Goal: Task Accomplishment & Management: Manage account settings

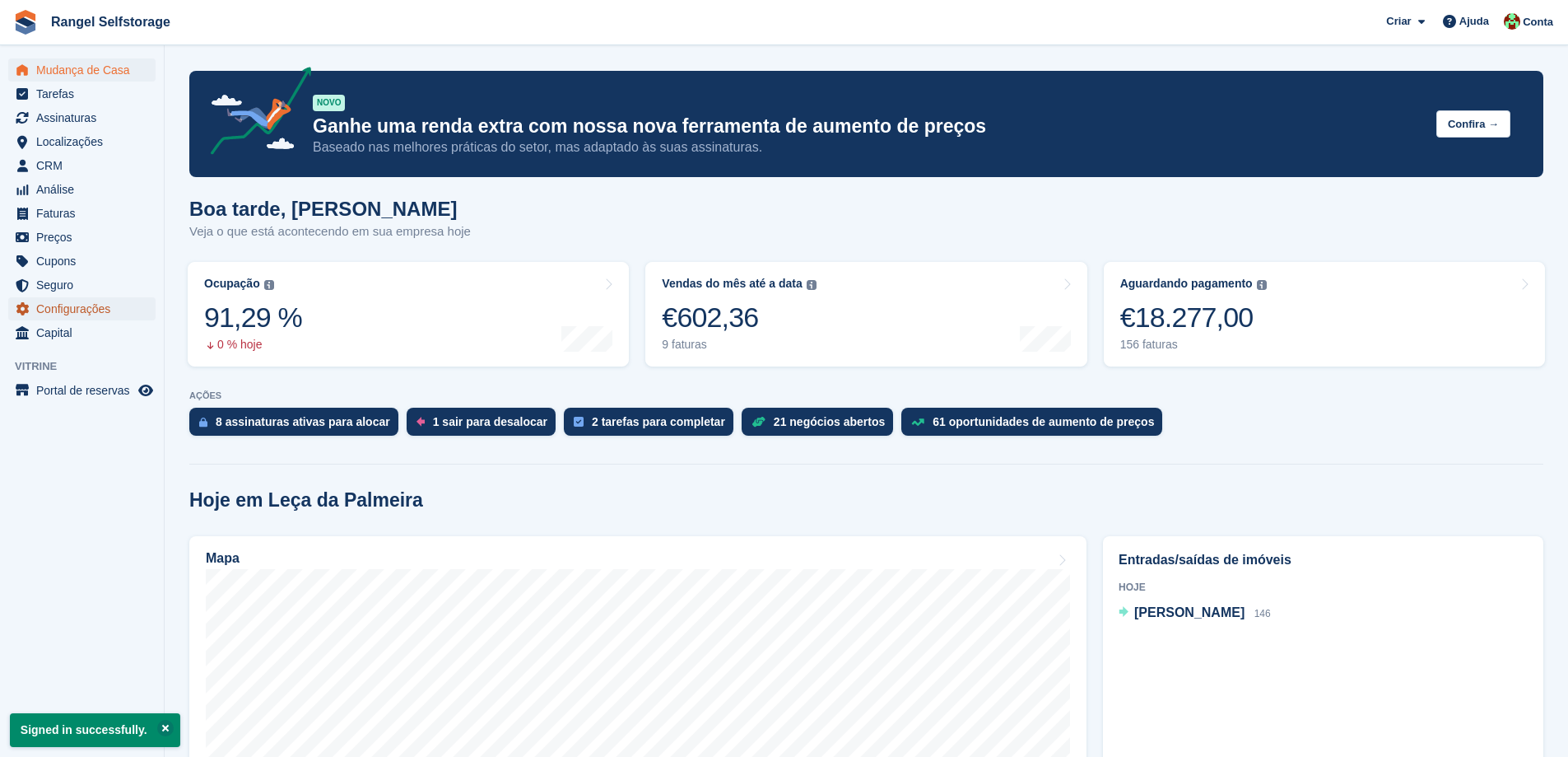
click at [71, 308] on span "Configurações" at bounding box center [85, 308] width 98 height 23
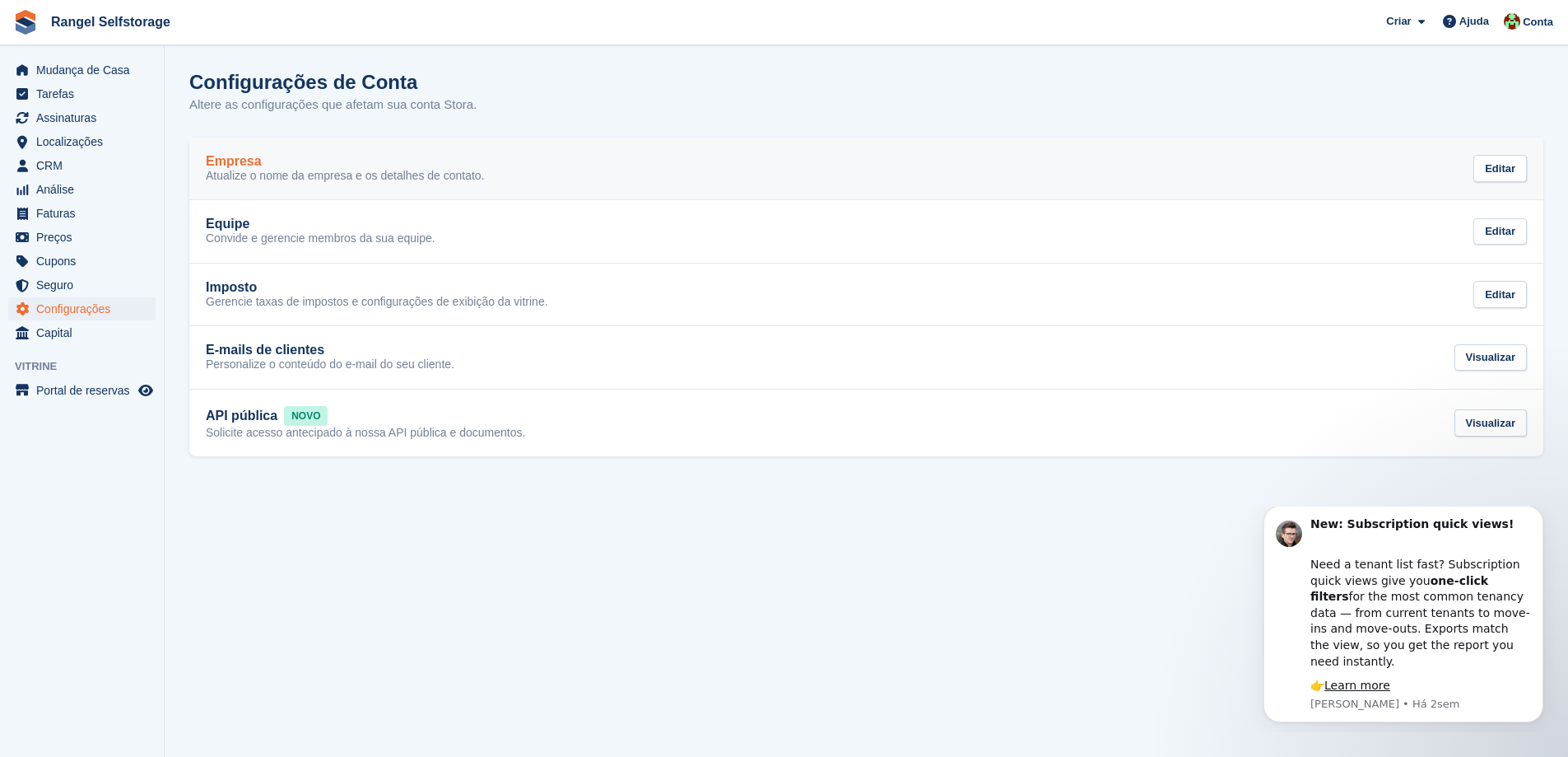
click at [329, 174] on p "Atualize o nome da empresa e os detalhes de contato." at bounding box center [345, 176] width 279 height 15
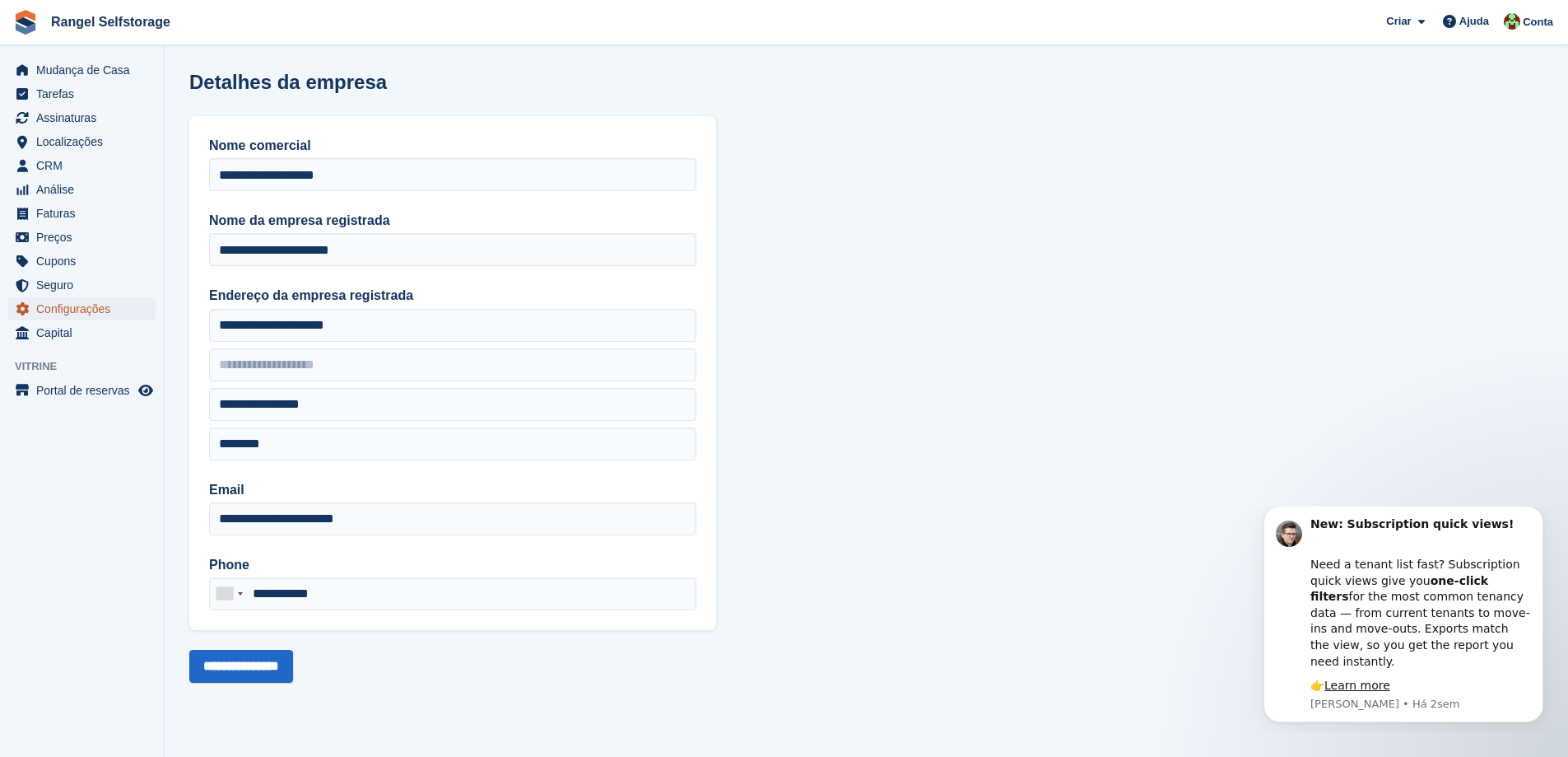
click at [86, 312] on span "Configurações" at bounding box center [85, 308] width 98 height 23
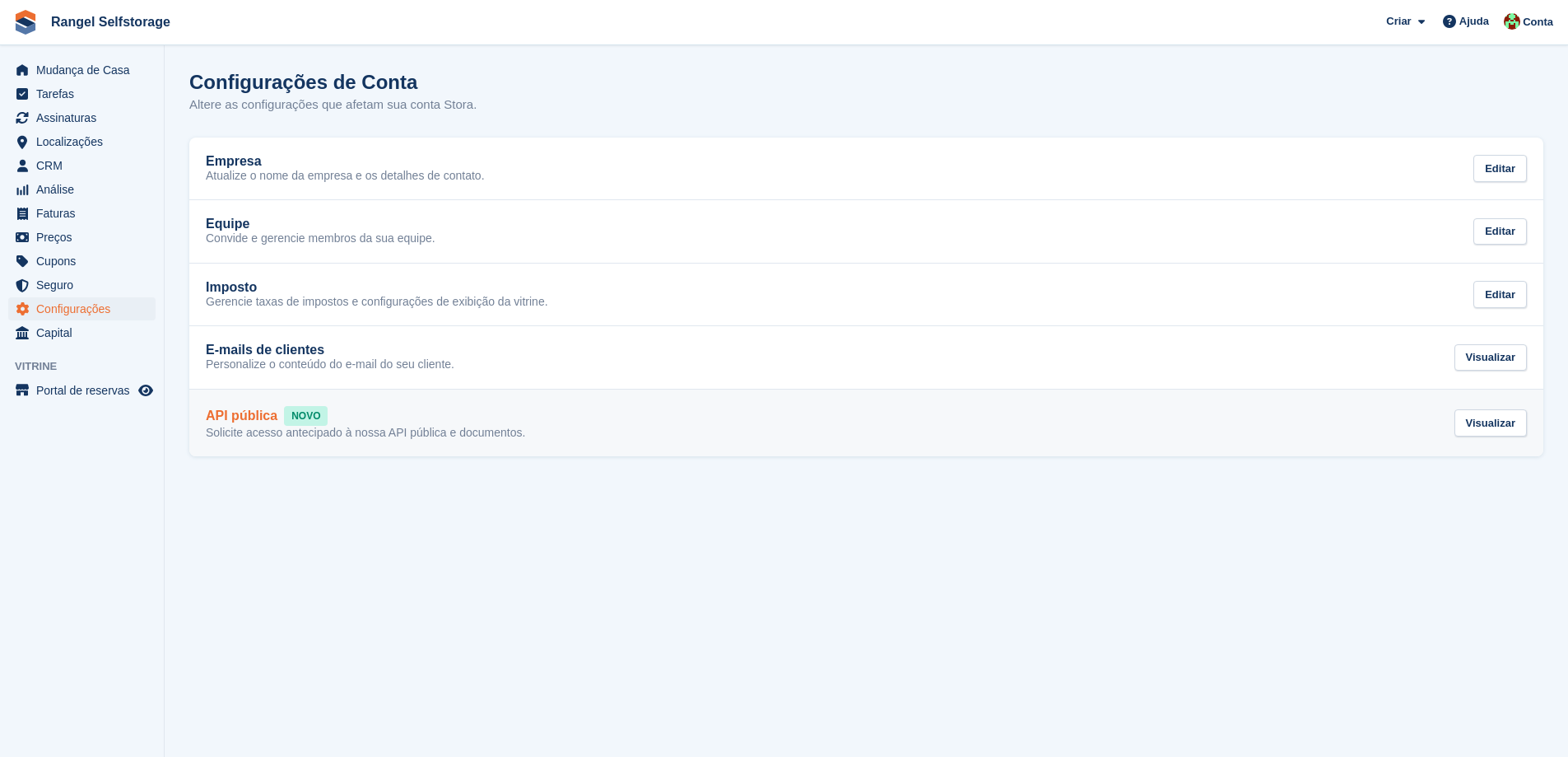
click at [256, 418] on h2 "API pública" at bounding box center [241, 416] width 71 height 15
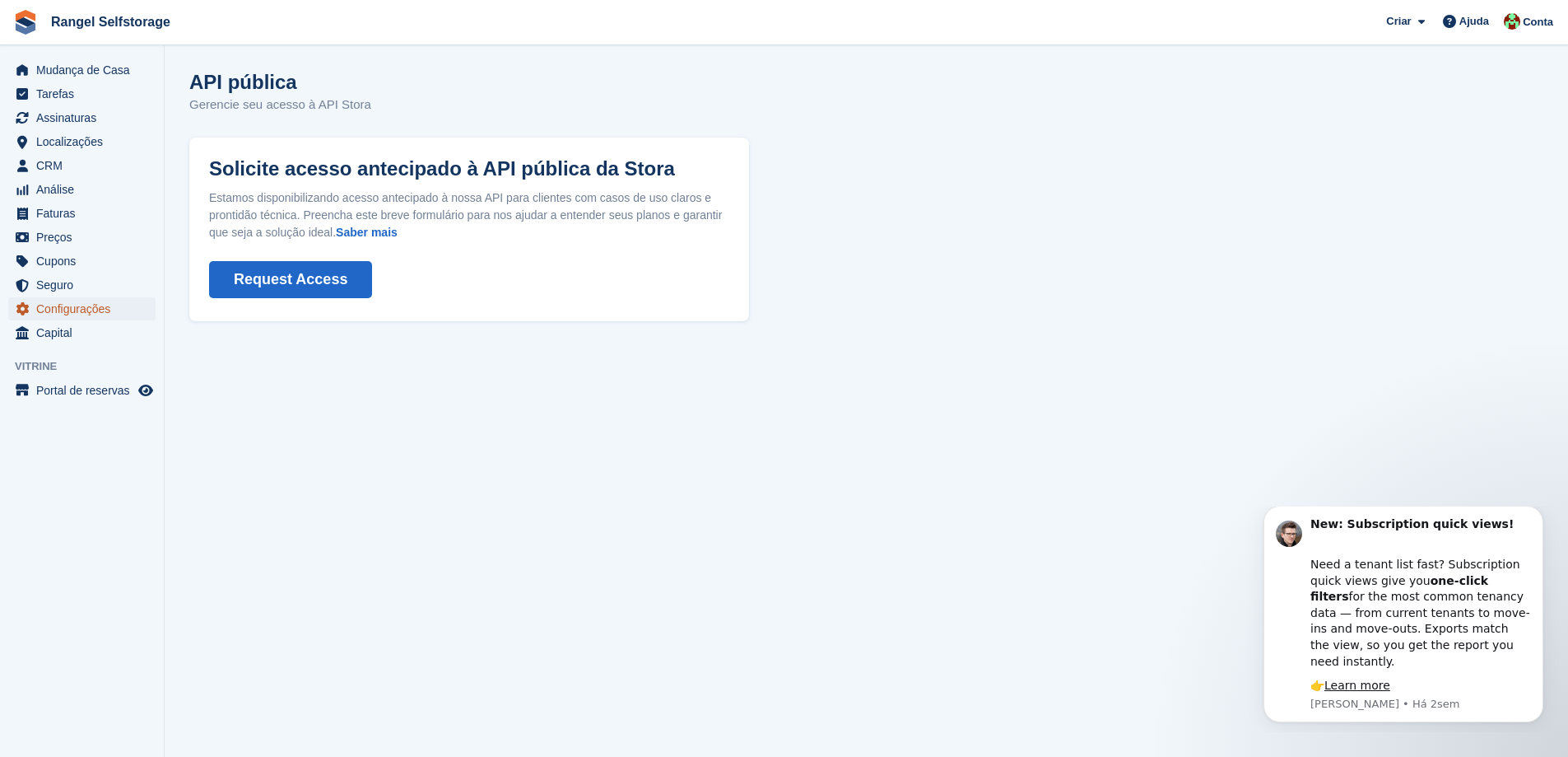
click at [76, 310] on span "Configurações" at bounding box center [85, 308] width 98 height 23
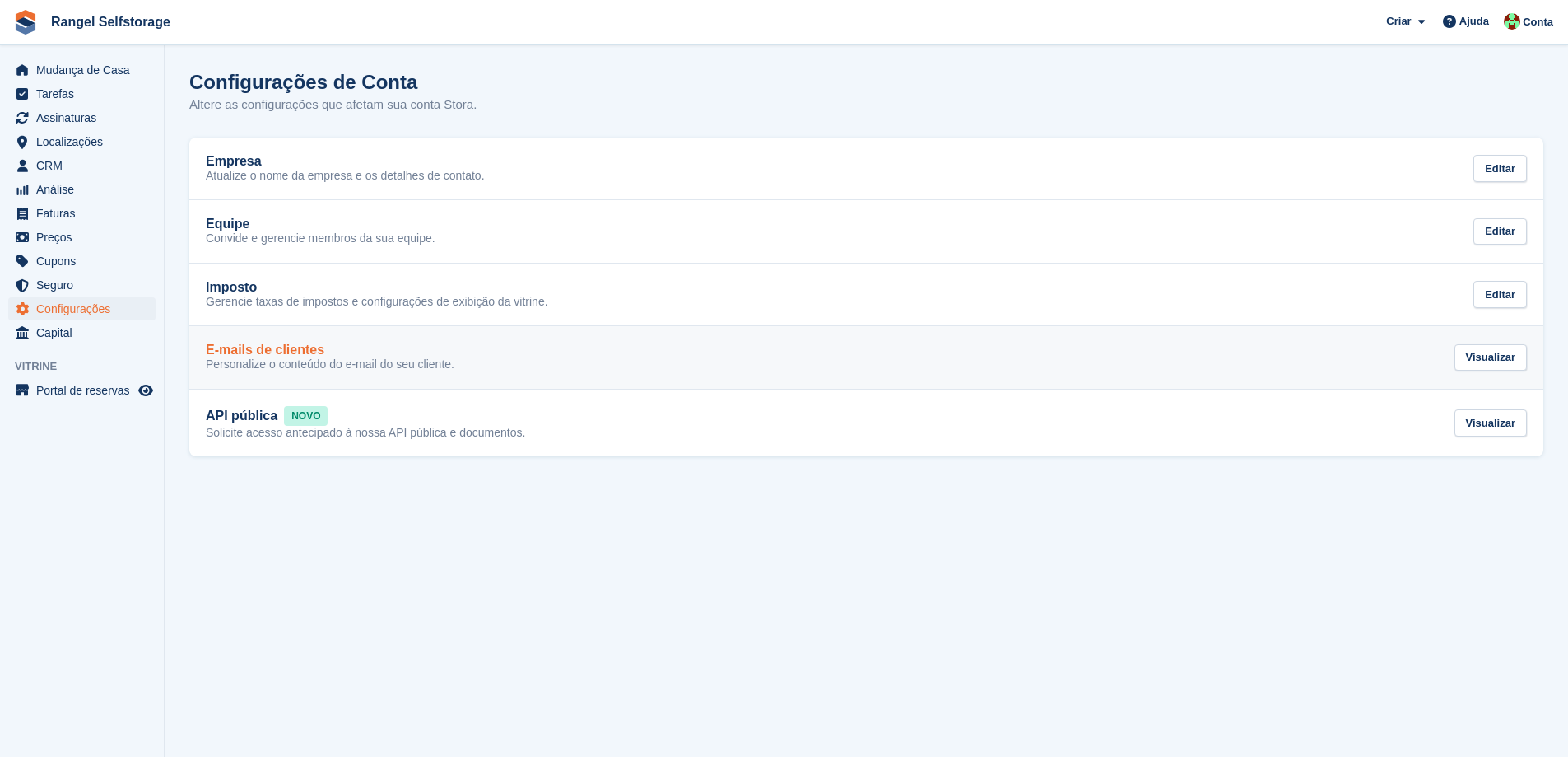
click at [246, 346] on h2 "E-mails de clientes" at bounding box center [265, 349] width 118 height 15
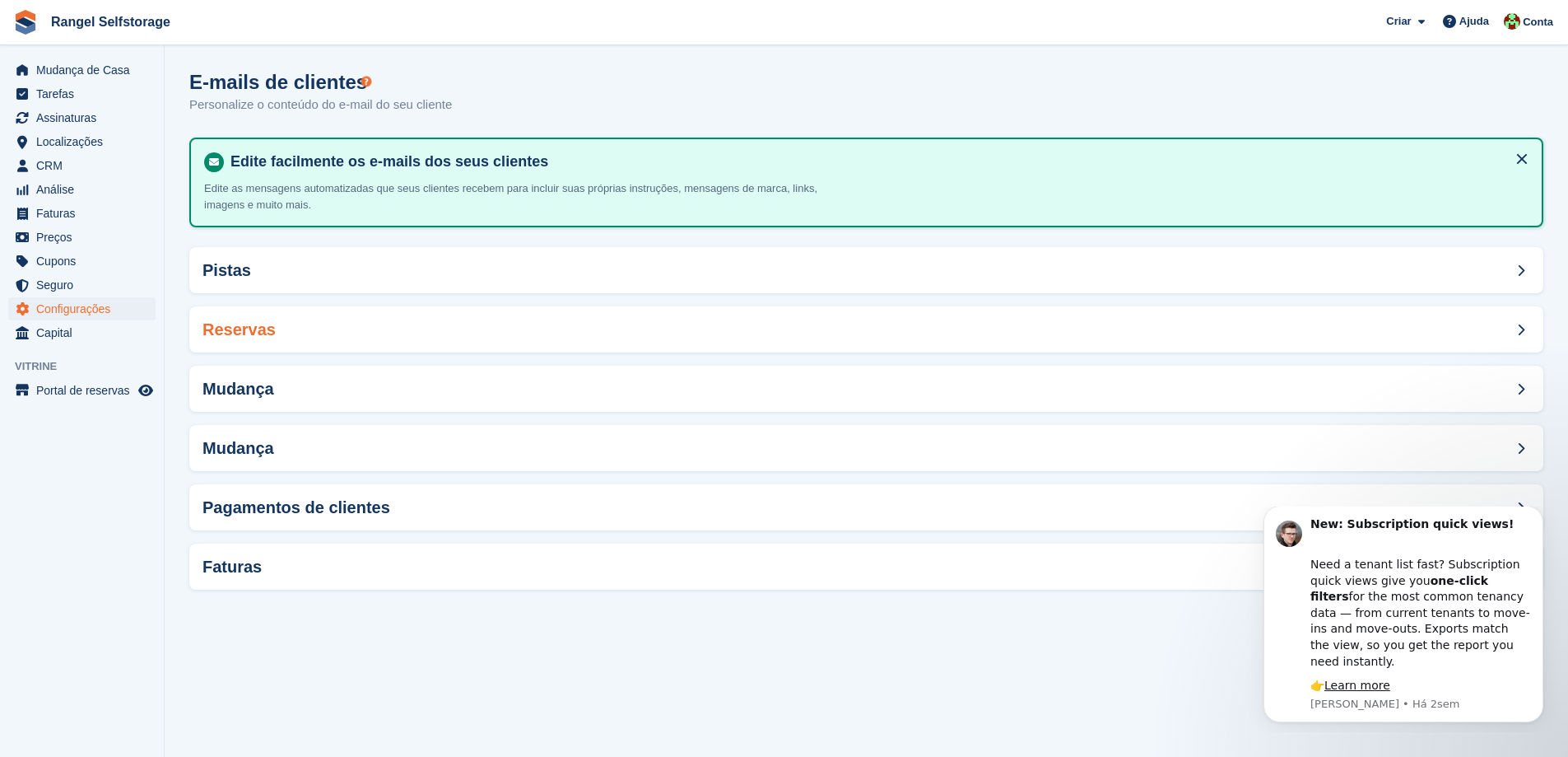
click at [261, 328] on h2 "Reservas" at bounding box center [240, 330] width 73 height 19
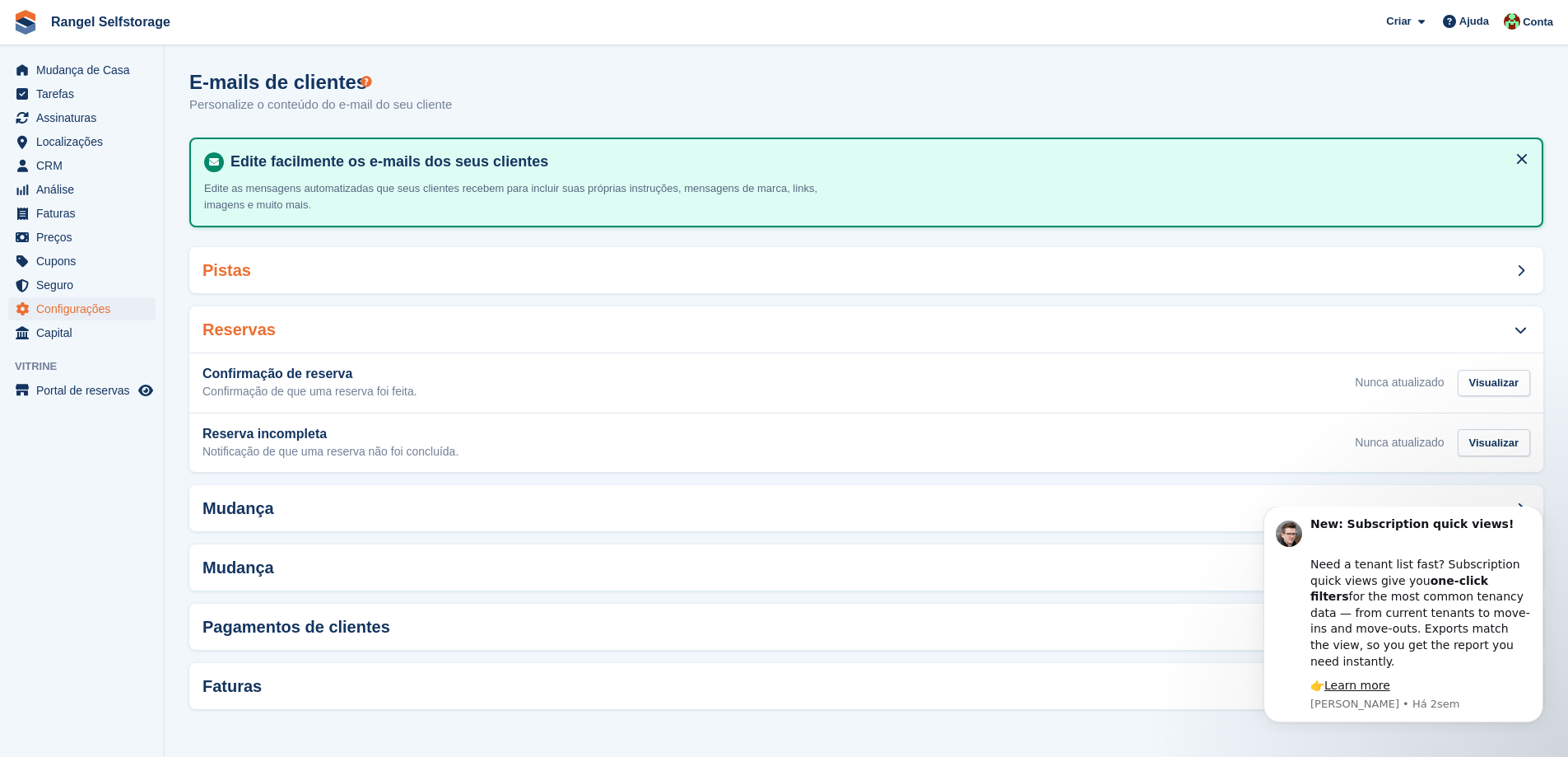
click at [224, 276] on h2 "Pistas" at bounding box center [227, 271] width 49 height 19
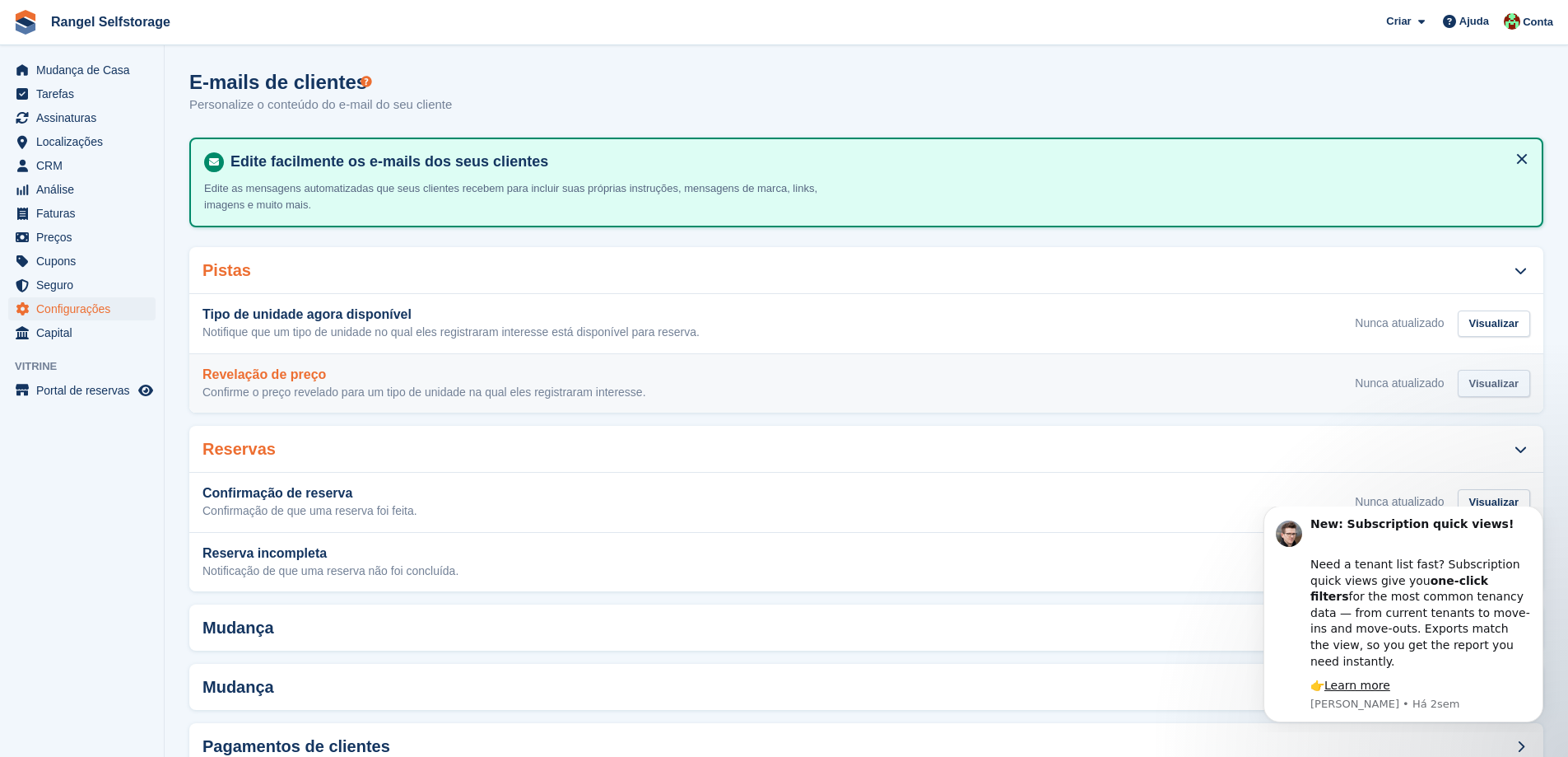
click at [1506, 382] on div "Visualizar" at bounding box center [1494, 382] width 72 height 27
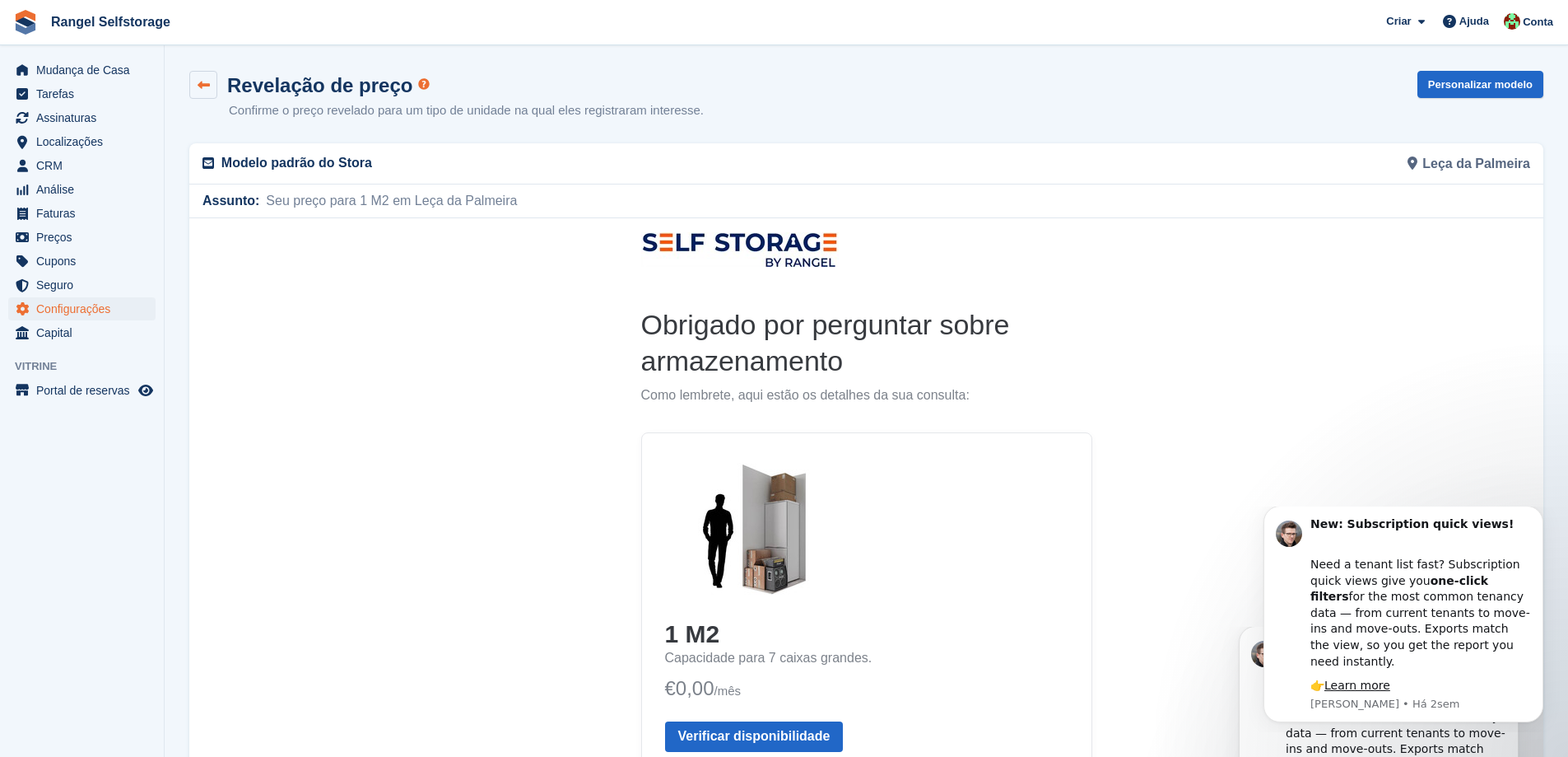
click at [197, 91] on link at bounding box center [203, 84] width 28 height 28
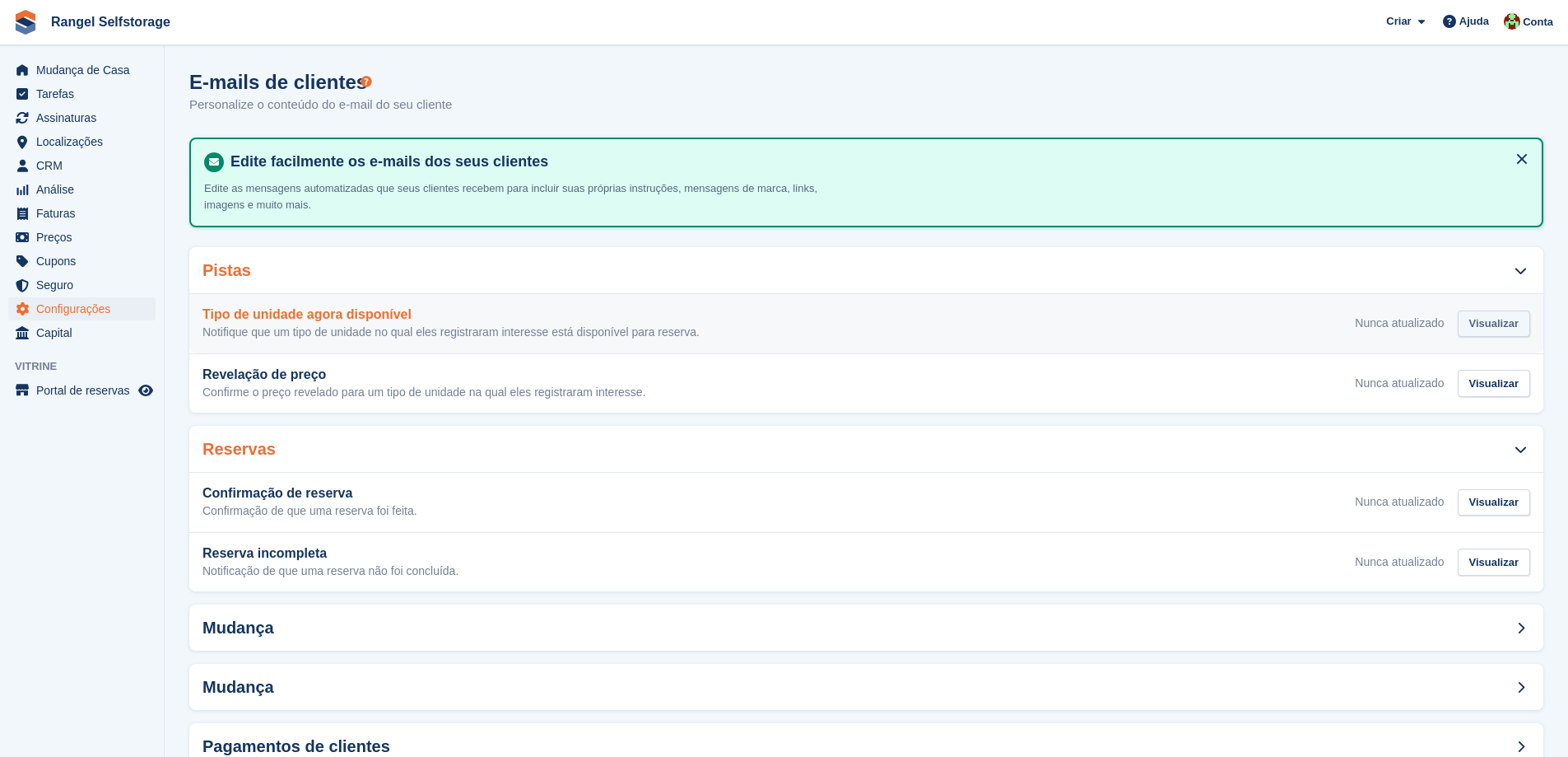
click at [1509, 325] on div "Visualizar" at bounding box center [1494, 323] width 72 height 27
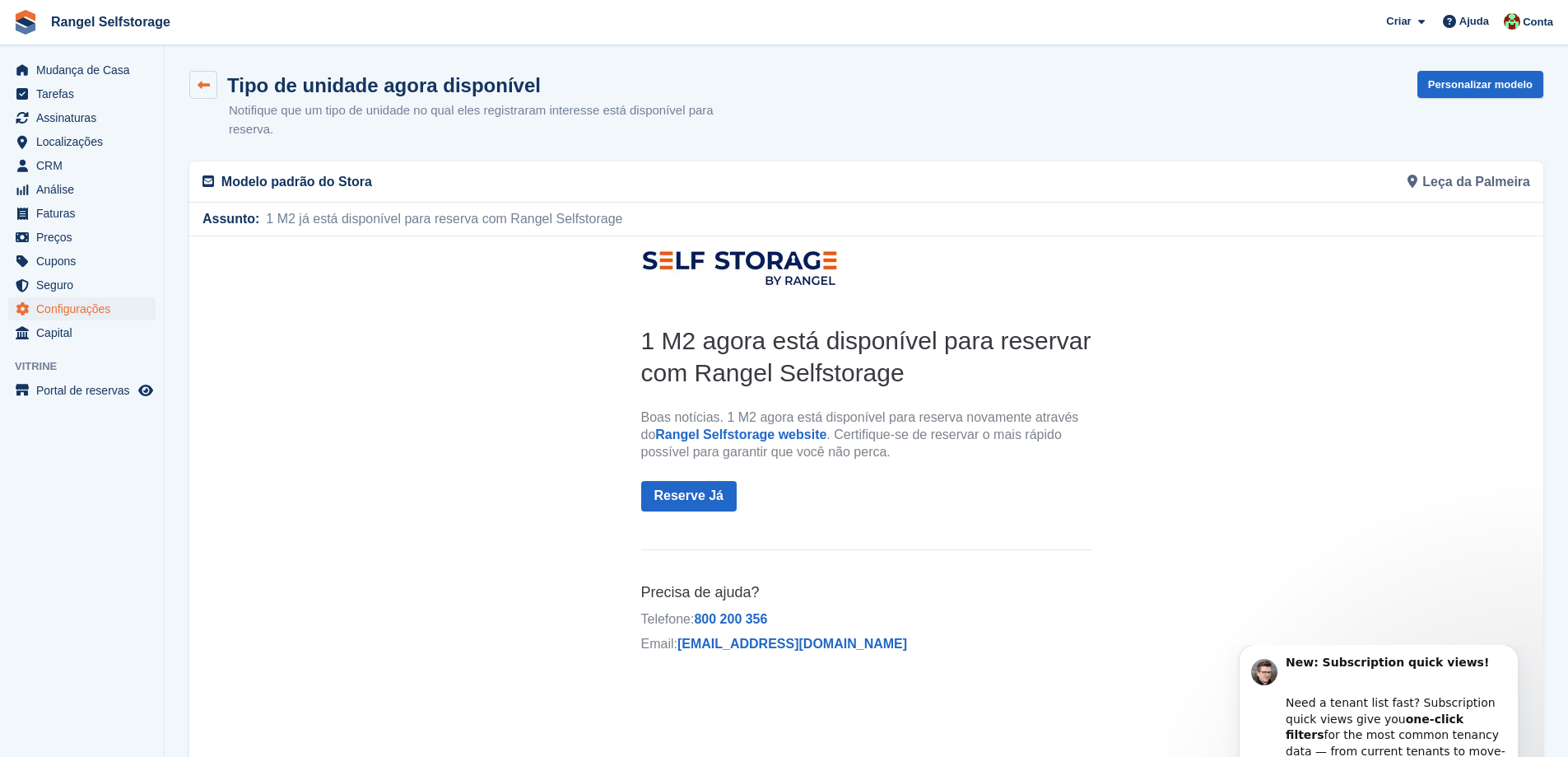
click at [204, 88] on icon at bounding box center [204, 85] width 12 height 12
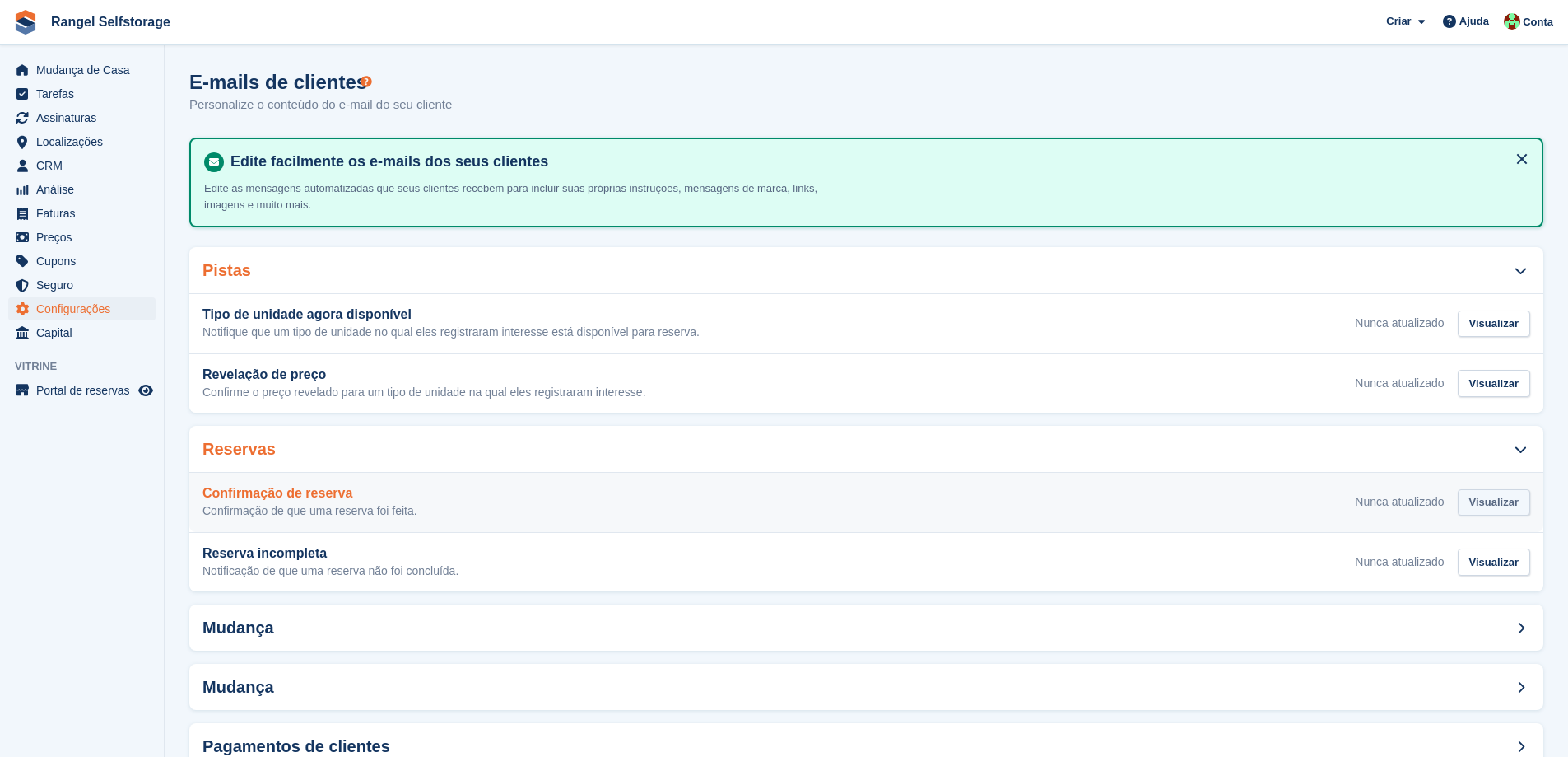
click at [1481, 509] on div "Visualizar" at bounding box center [1494, 502] width 72 height 27
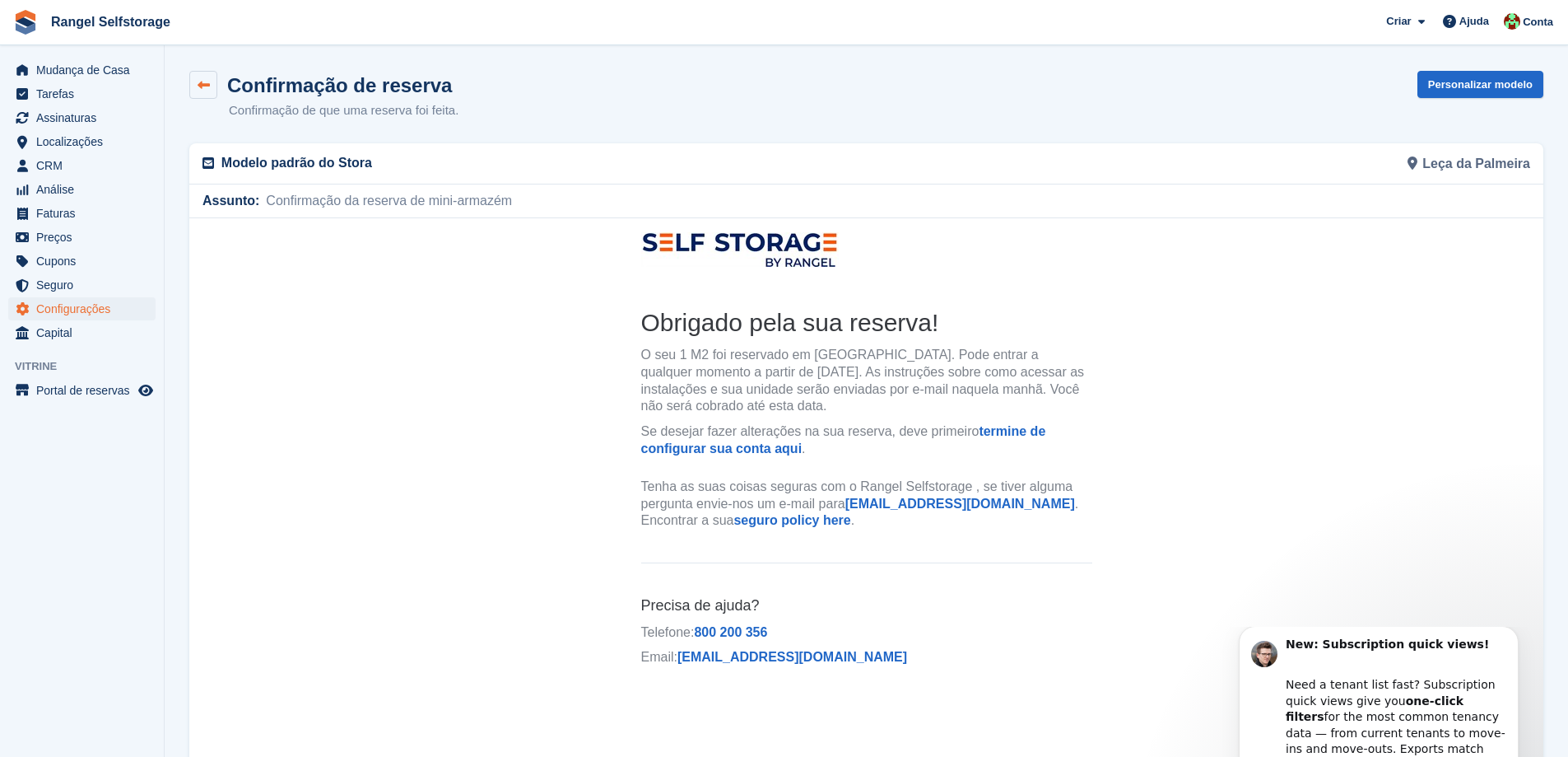
click at [206, 84] on icon at bounding box center [204, 85] width 12 height 12
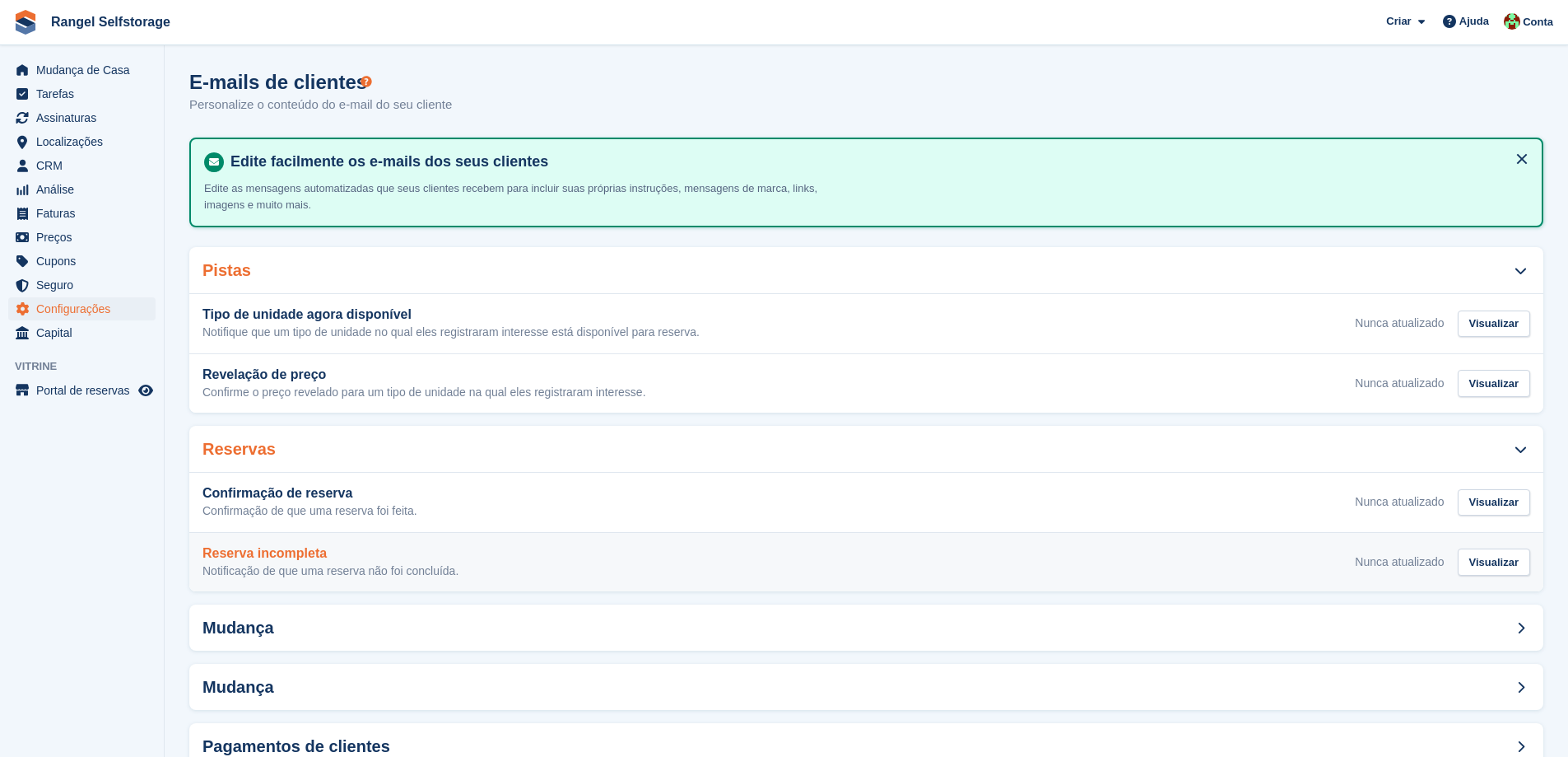
click at [456, 567] on p "Notificação de que uma reserva não foi concluída." at bounding box center [331, 571] width 256 height 15
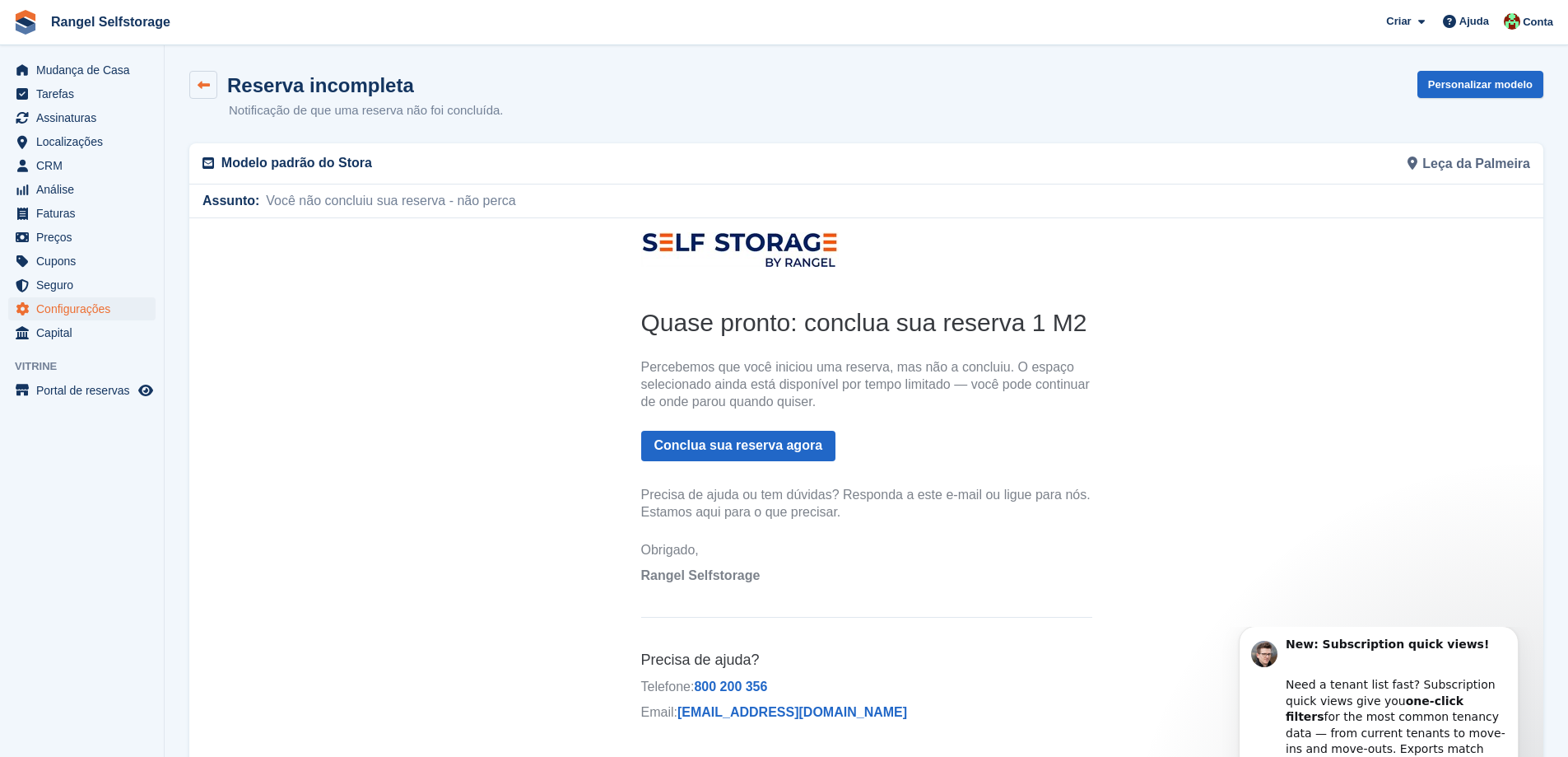
click at [200, 87] on icon at bounding box center [204, 85] width 12 height 12
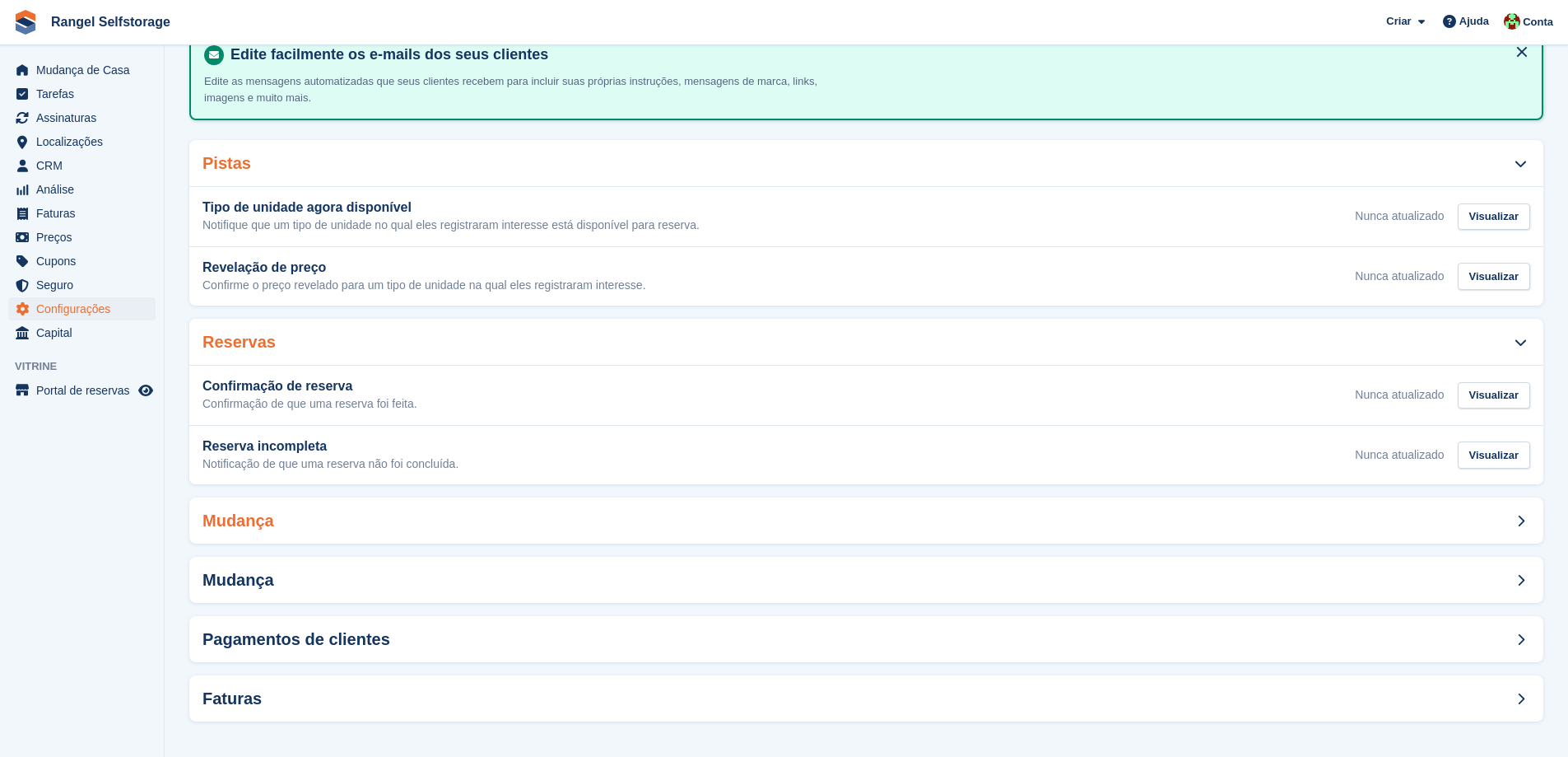
scroll to position [110, 0]
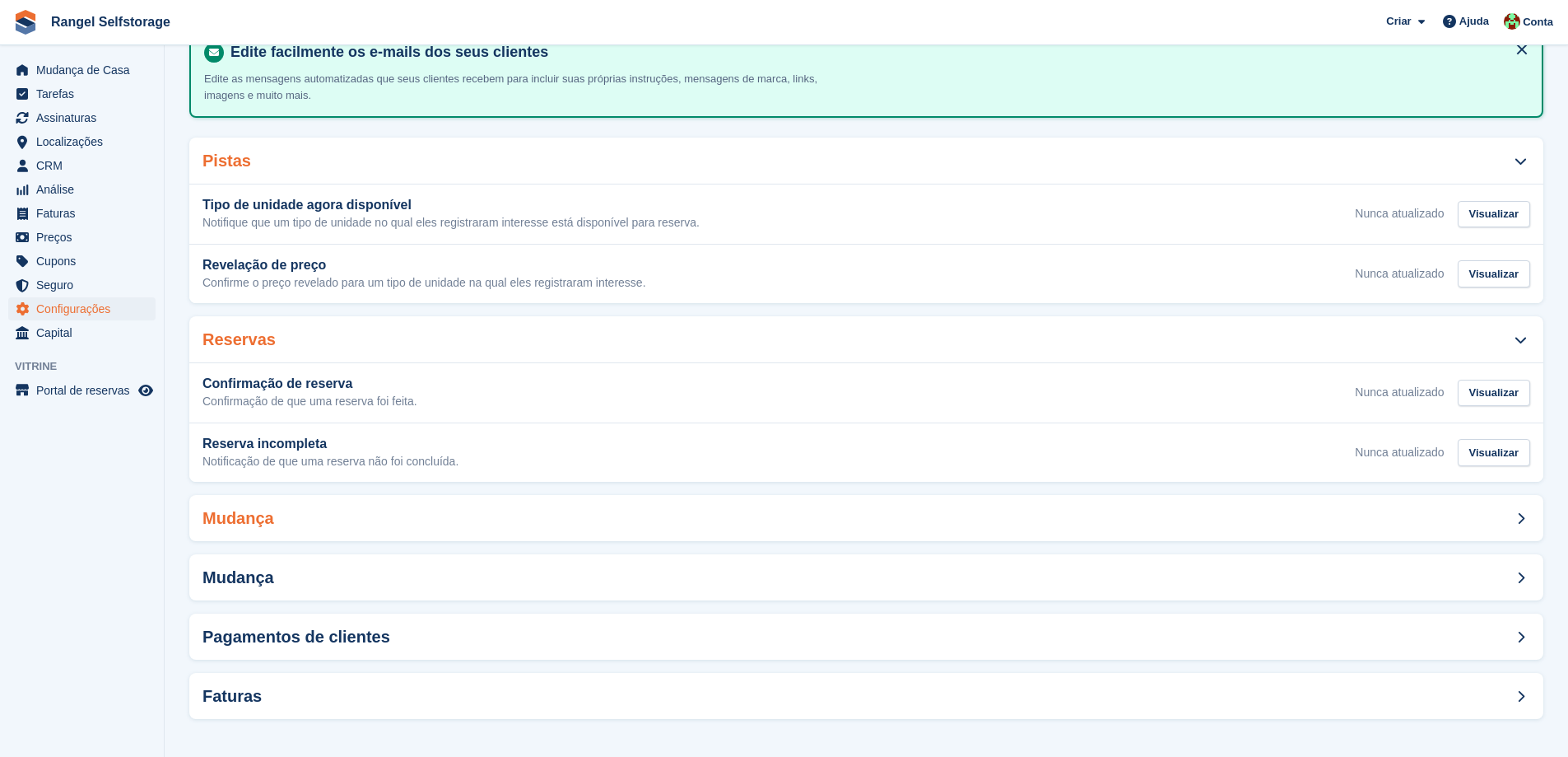
click at [339, 523] on div "Mudança" at bounding box center [866, 517] width 1355 height 46
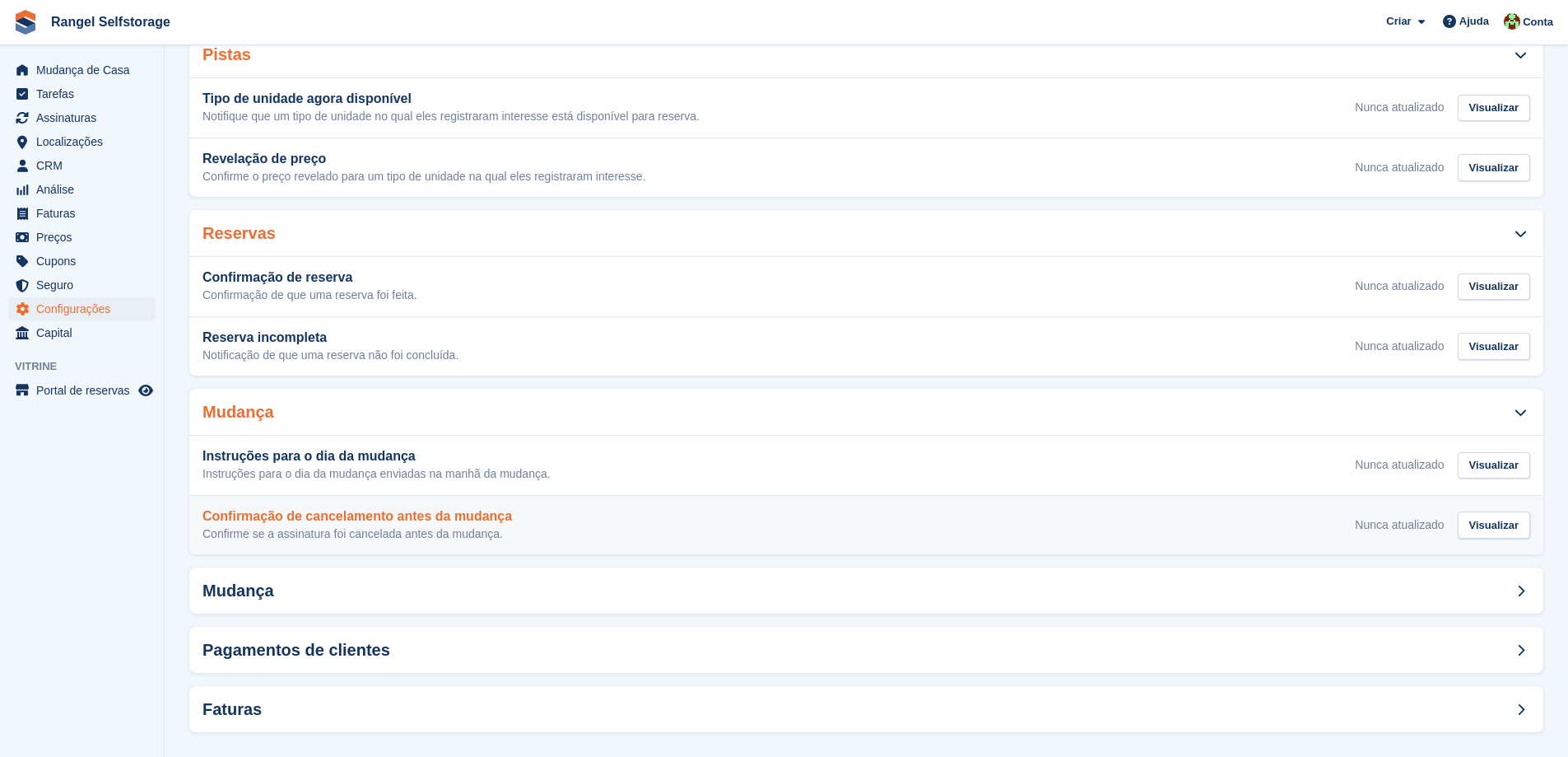
scroll to position [229, 0]
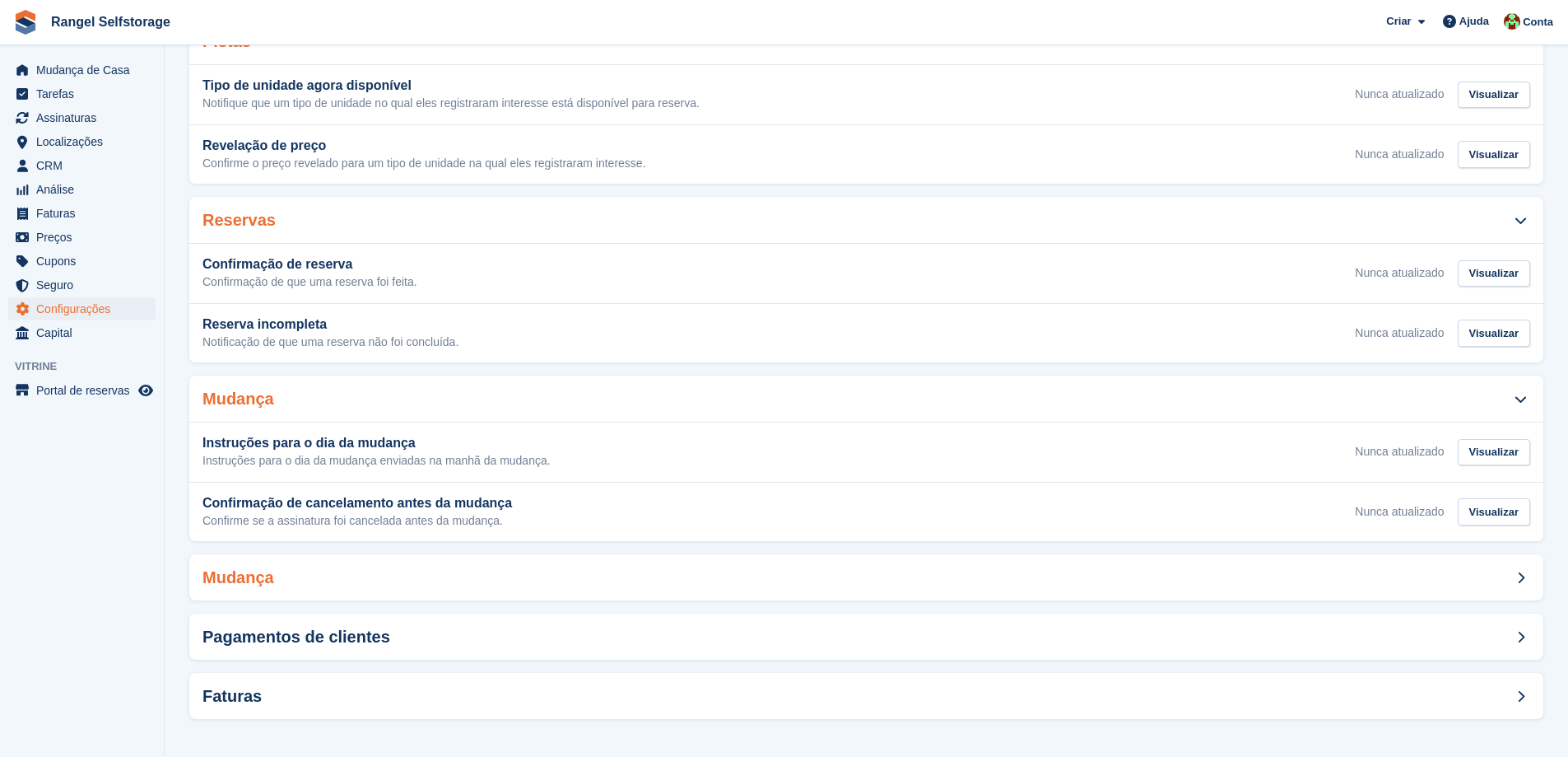
click at [350, 585] on div "Mudança" at bounding box center [866, 577] width 1355 height 46
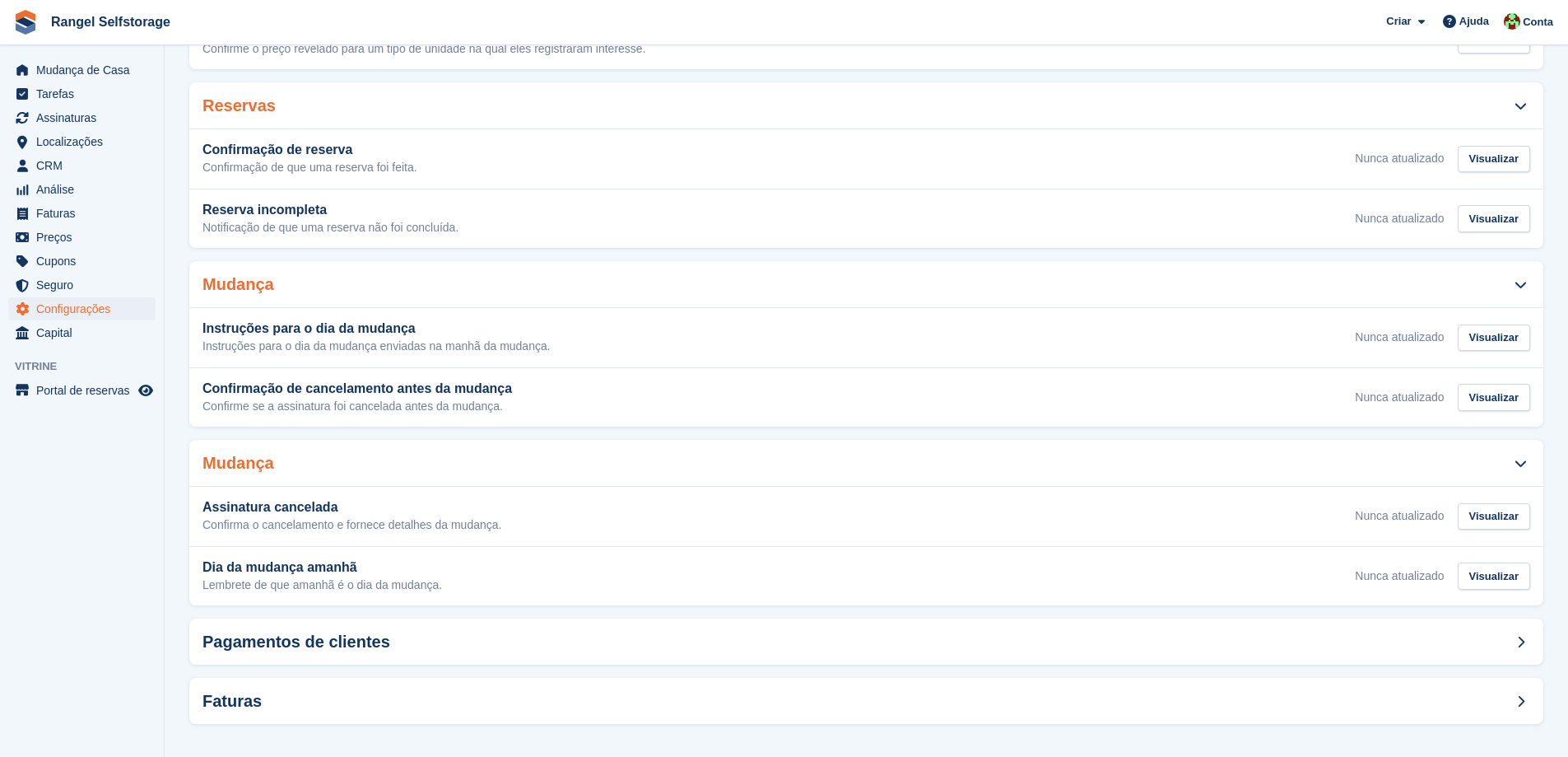
scroll to position [348, 0]
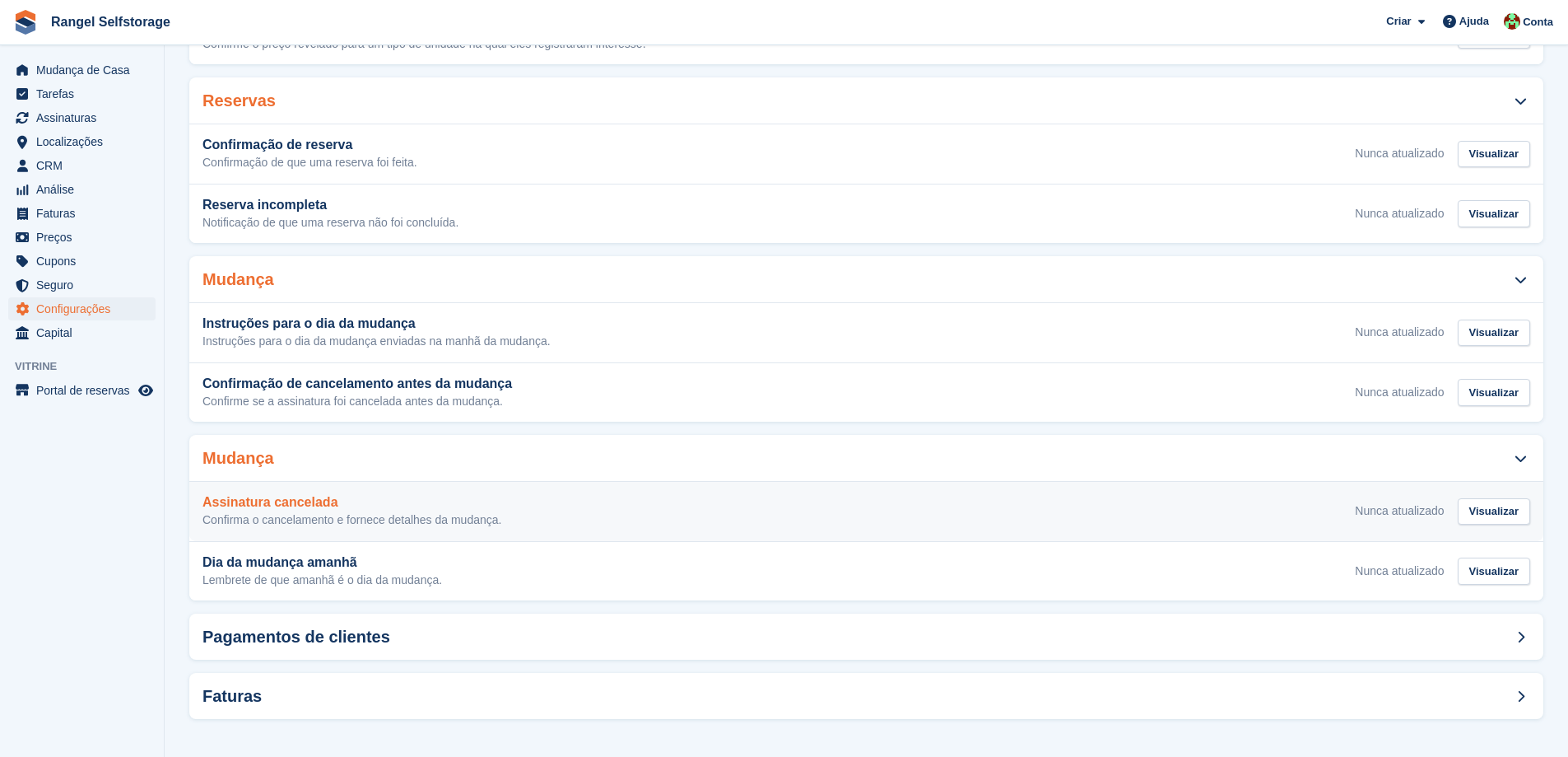
click at [485, 505] on h3 "Assinatura cancelada" at bounding box center [352, 502] width 299 height 15
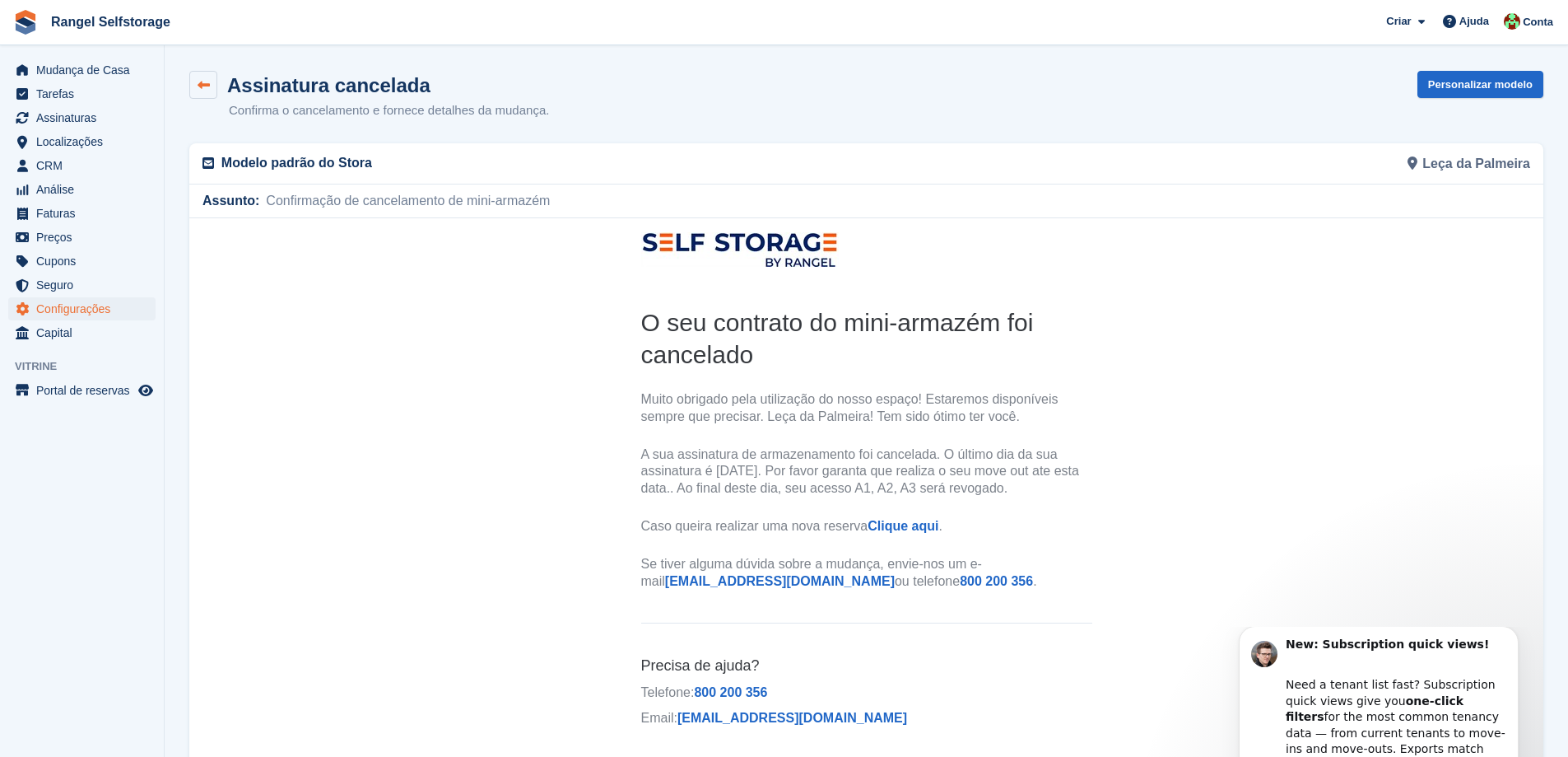
click at [201, 83] on icon at bounding box center [204, 85] width 12 height 12
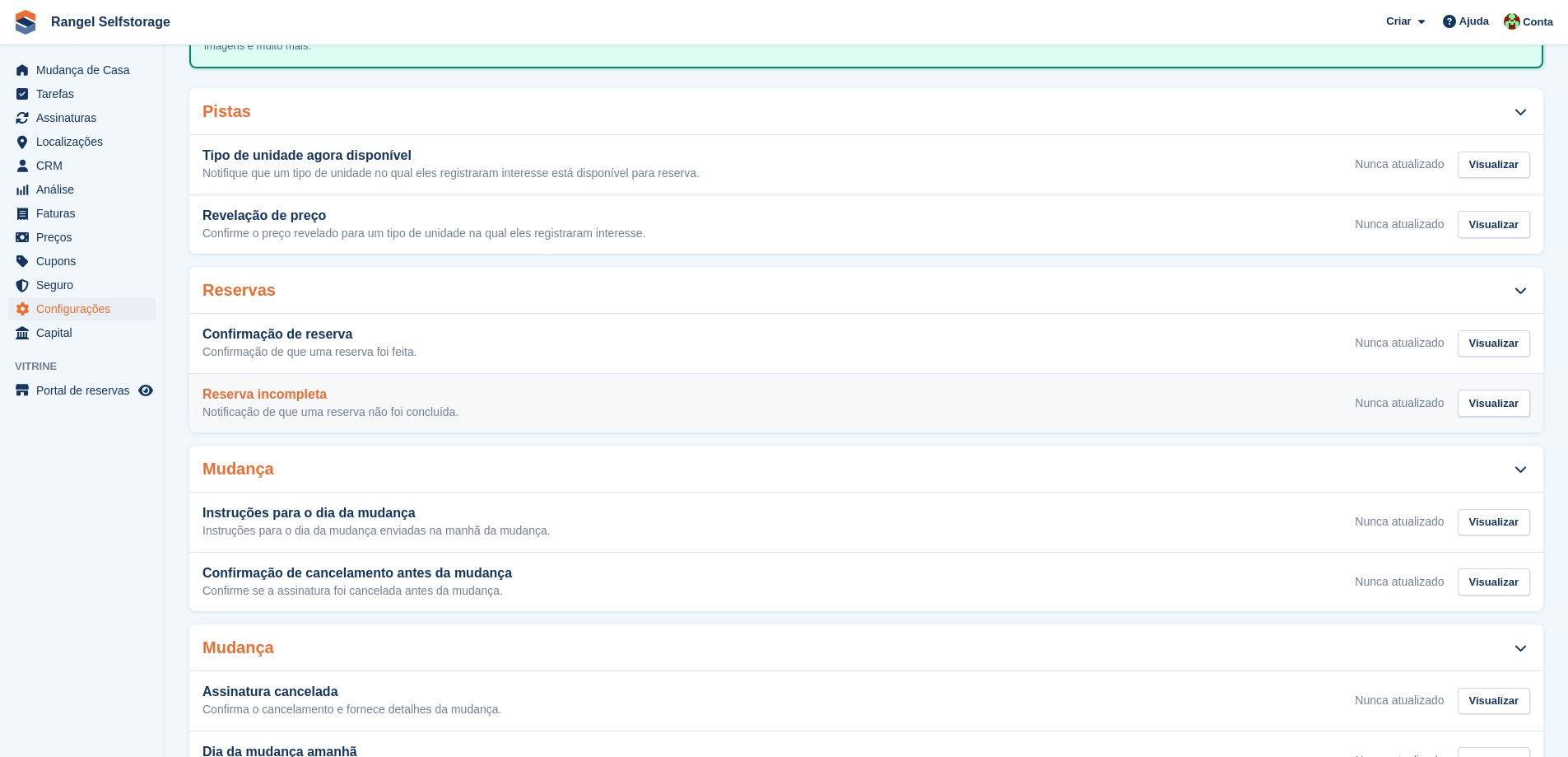
scroll to position [165, 0]
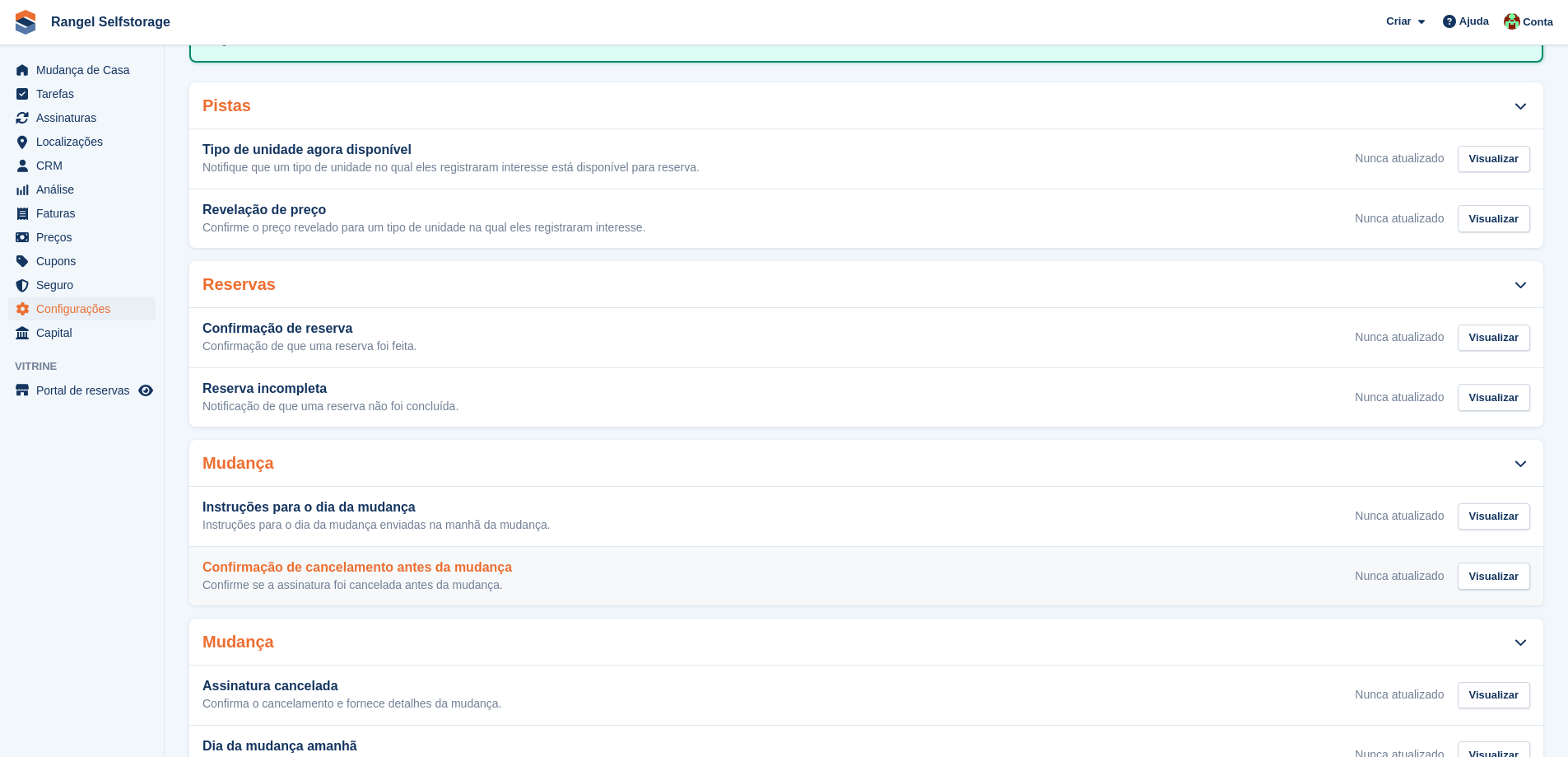
click at [394, 570] on h3 "Confirmação de cancelamento antes da mudança" at bounding box center [357, 567] width 309 height 15
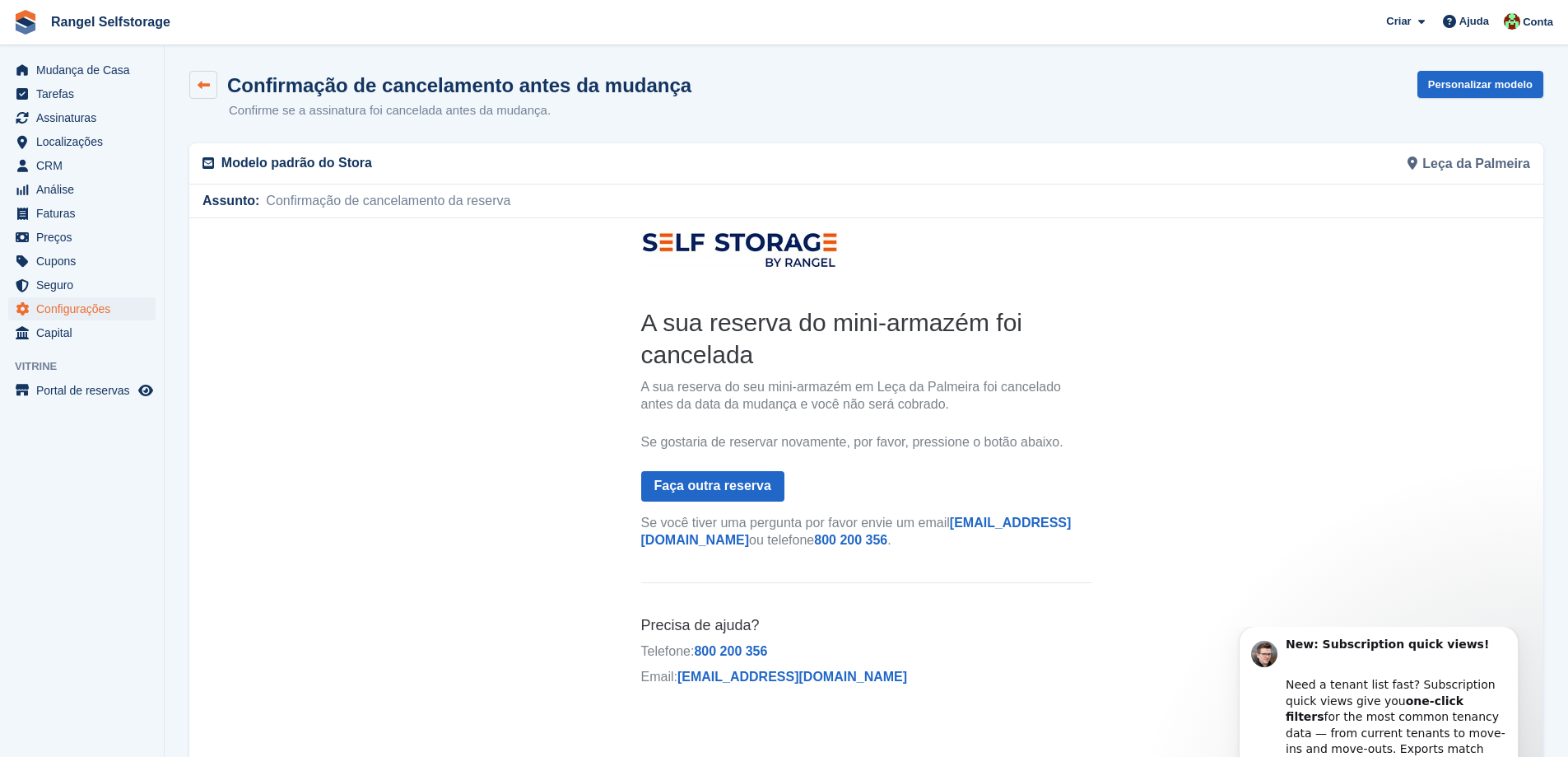
click at [199, 85] on icon at bounding box center [204, 85] width 12 height 12
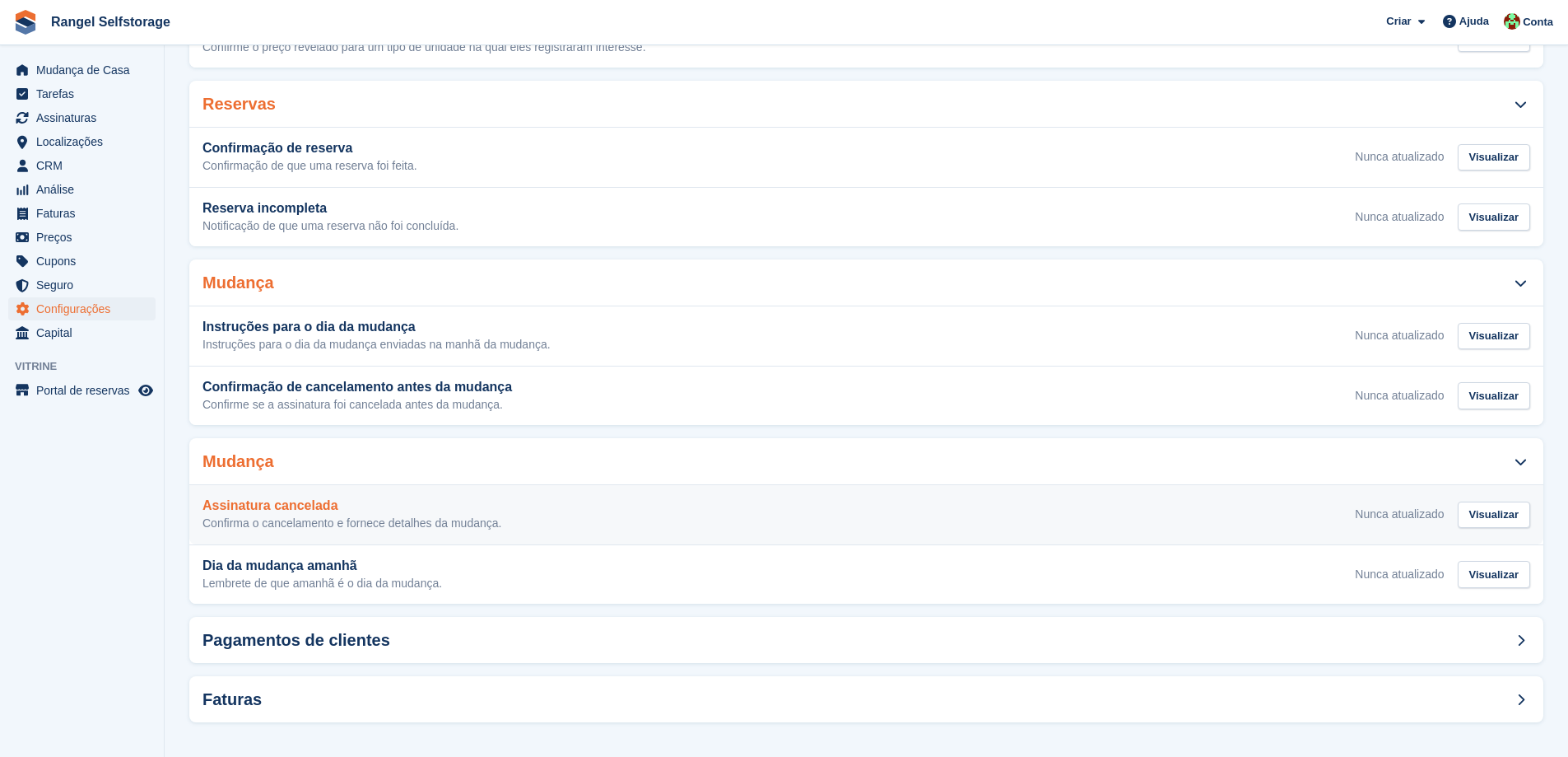
scroll to position [348, 0]
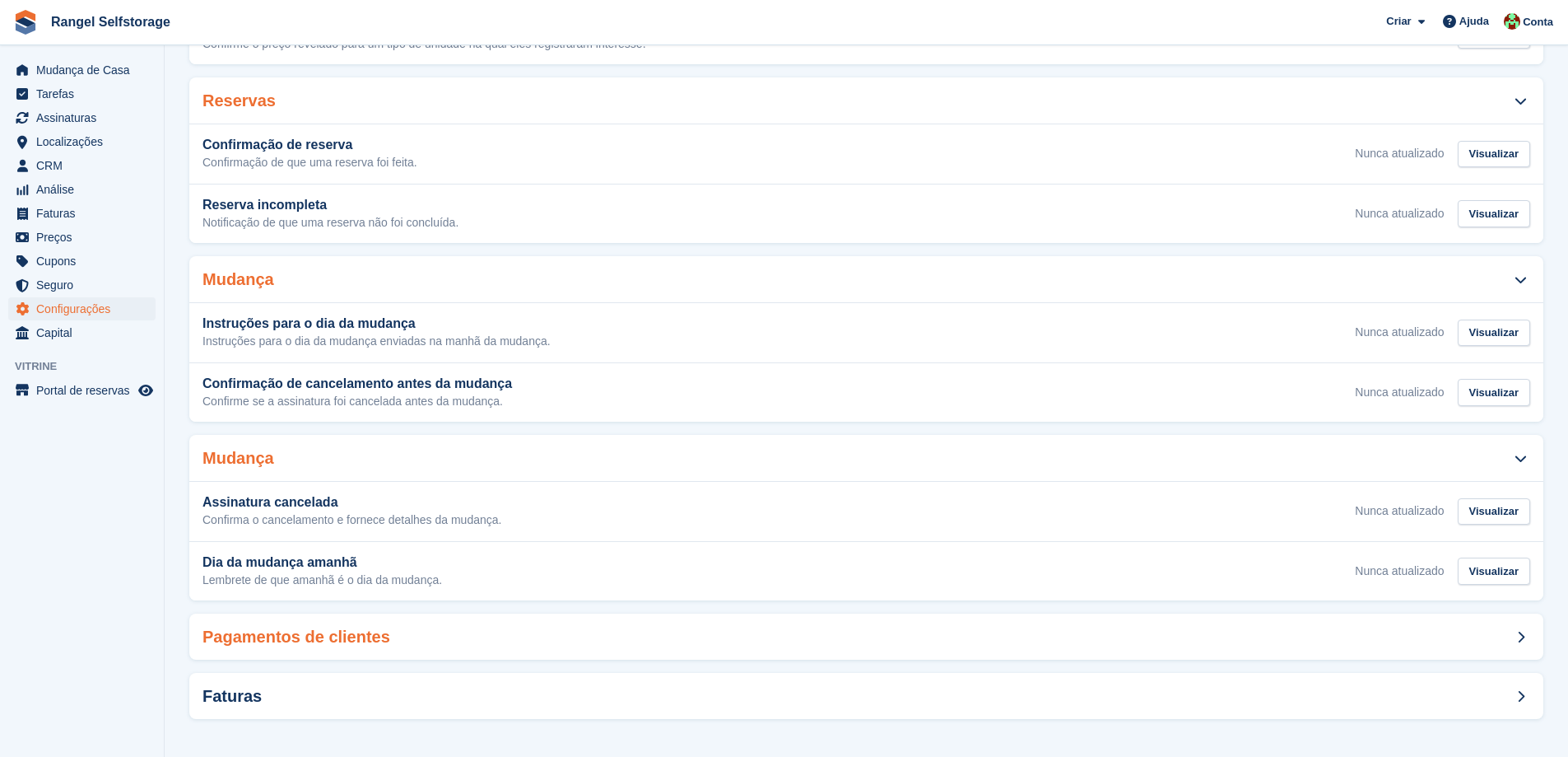
click at [368, 633] on h2 "Pagamentos de clientes" at bounding box center [296, 637] width 187 height 19
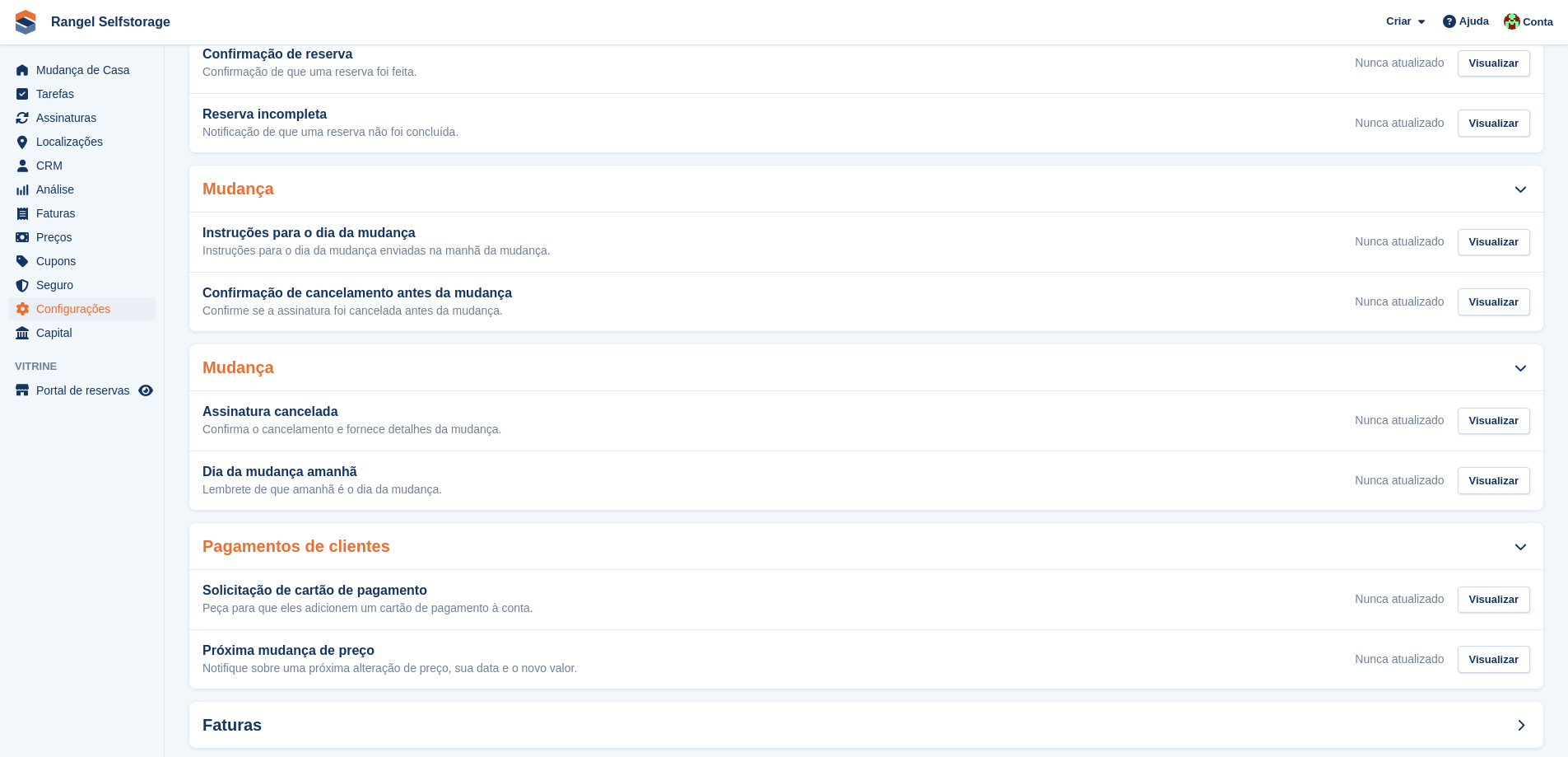
scroll to position [468, 0]
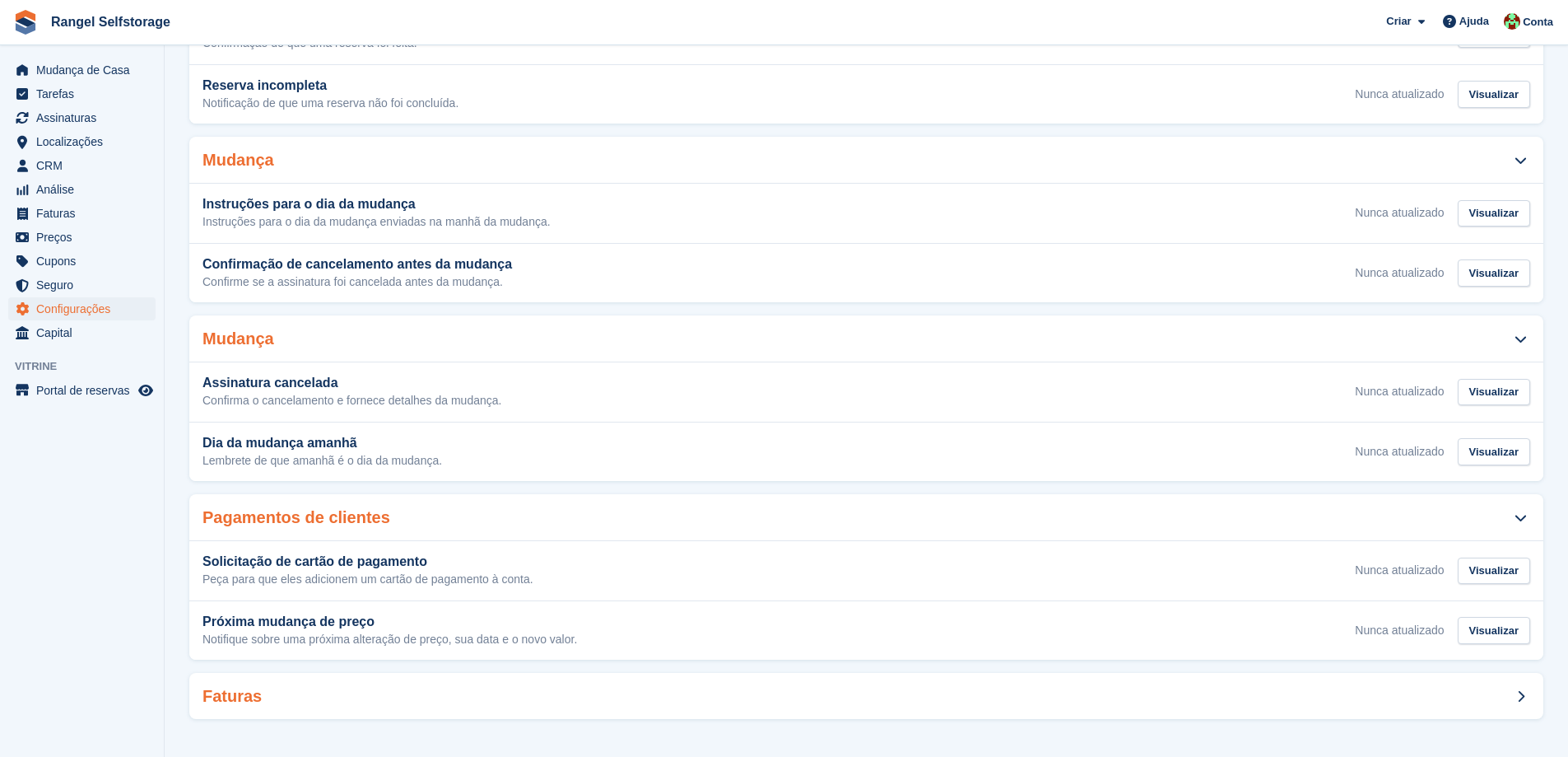
click at [299, 706] on div "Faturas" at bounding box center [866, 695] width 1355 height 46
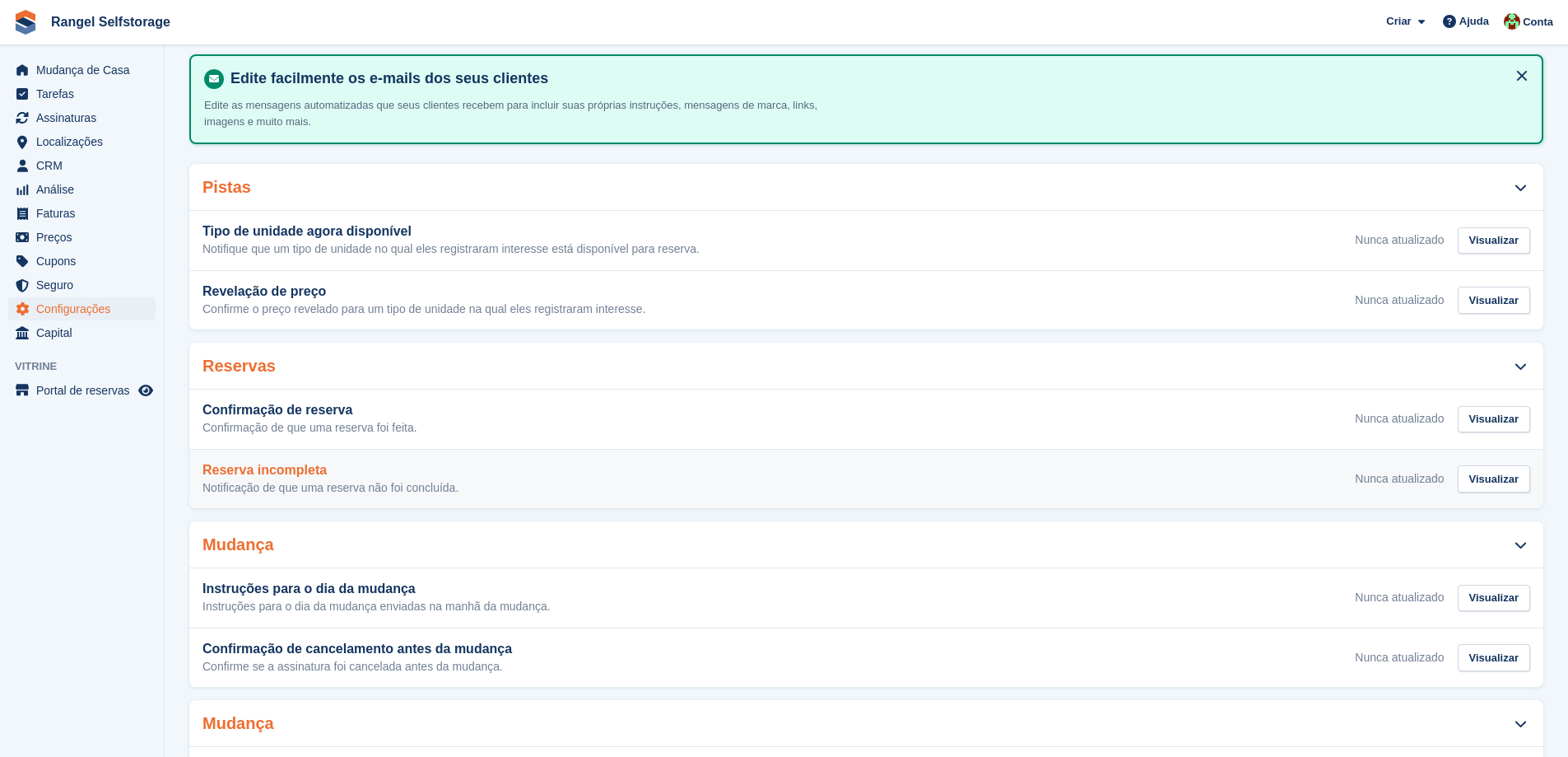
scroll to position [0, 0]
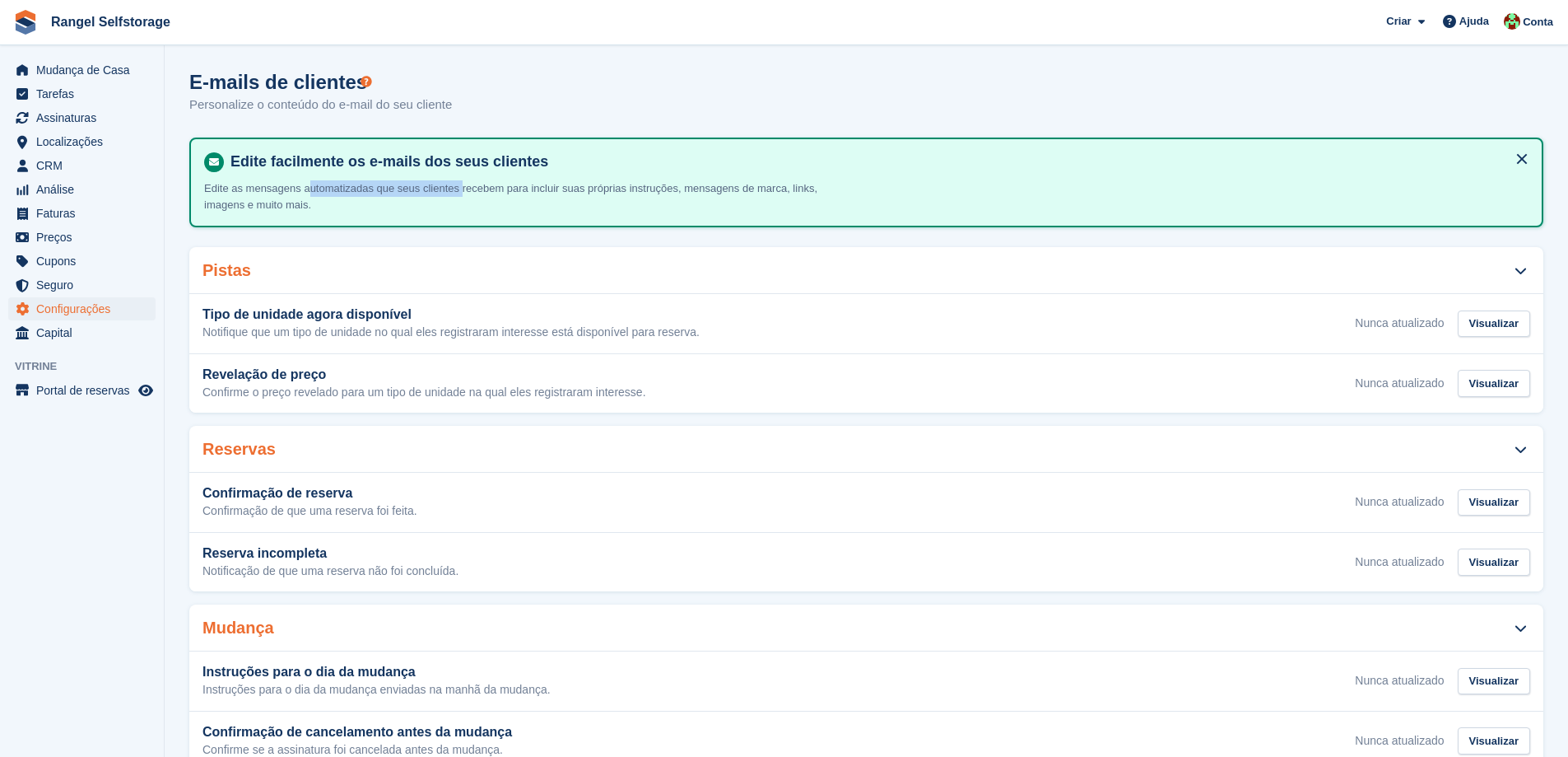
drag, startPoint x: 308, startPoint y: 186, endPoint x: 455, endPoint y: 187, distance: 147.0
click at [455, 187] on p "Edite as mensagens automatizadas que seus clientes recebem para incluir suas pr…" at bounding box center [512, 196] width 618 height 32
drag, startPoint x: 459, startPoint y: 187, endPoint x: 657, endPoint y: 190, distance: 198.0
click at [657, 190] on p "Edite as mensagens automatizadas que seus clientes recebem para incluir suas pr…" at bounding box center [512, 196] width 618 height 32
click at [246, 200] on p "Edite as mensagens automatizadas que seus clientes recebem para incluir suas pr…" at bounding box center [512, 196] width 618 height 32
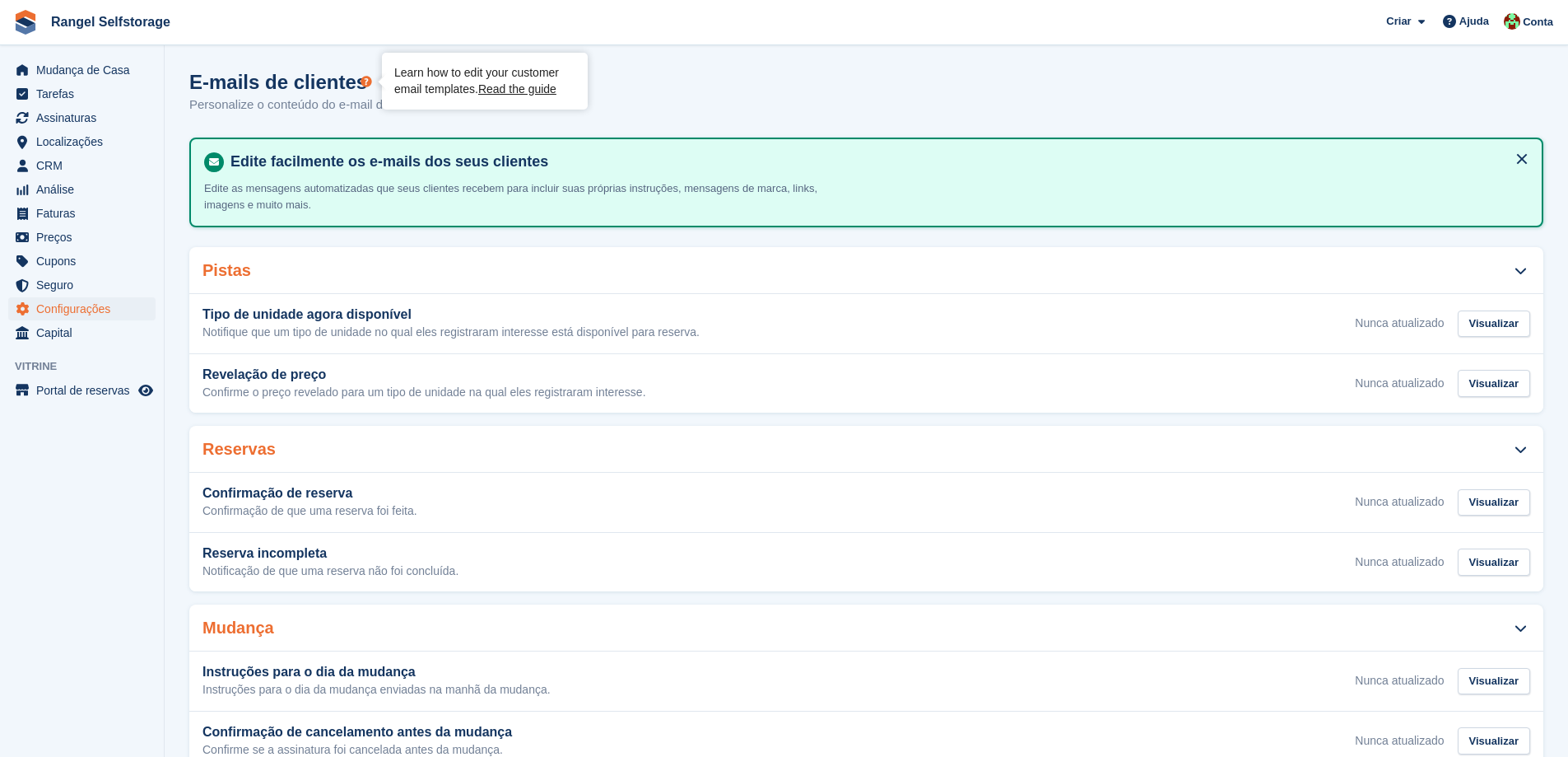
click at [362, 82] on icon "Tooltip anchor" at bounding box center [367, 81] width 10 height 10
click at [515, 84] on link "Read the guide" at bounding box center [517, 89] width 78 height 13
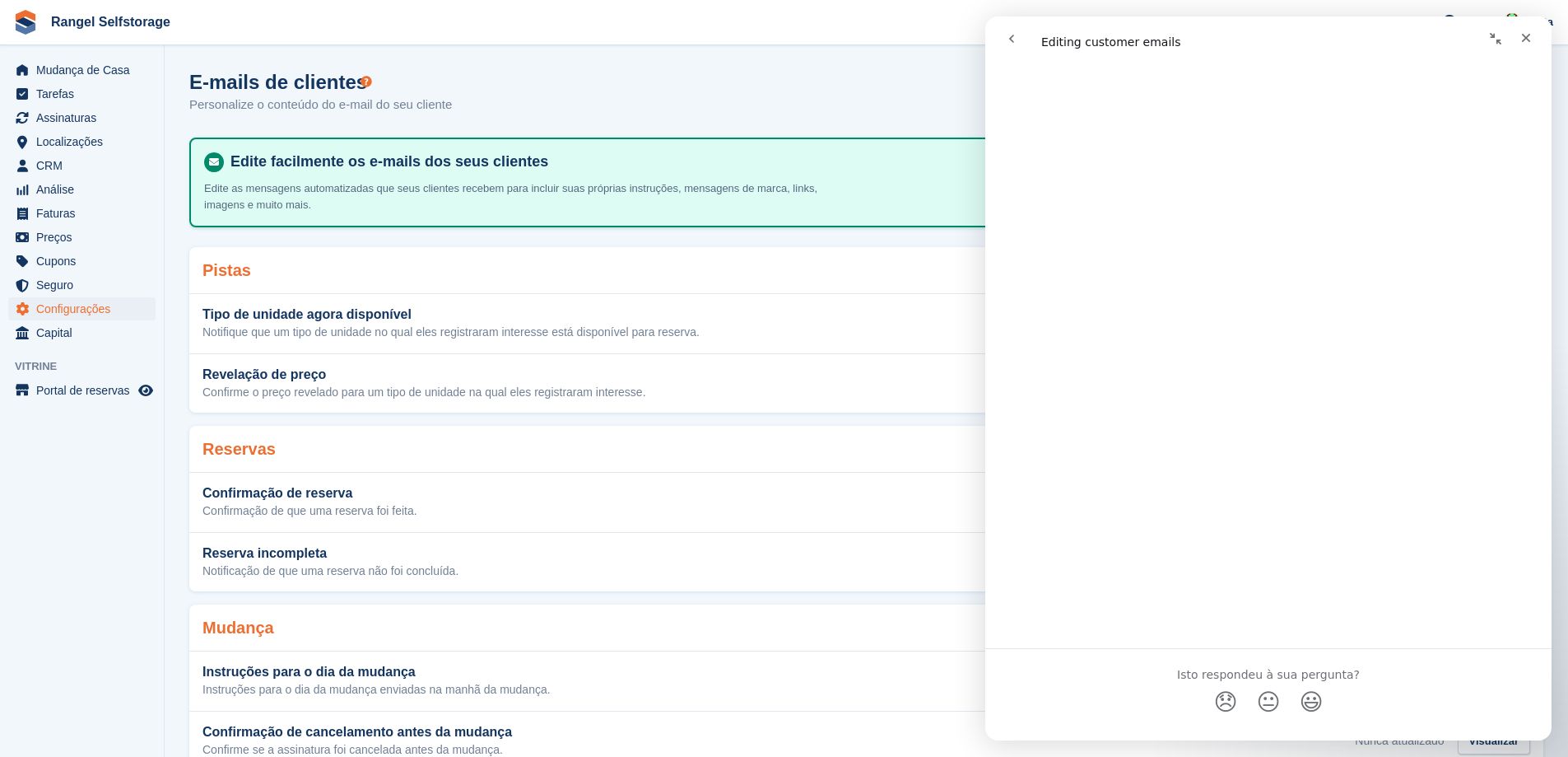
scroll to position [5824, 0]
click at [60, 389] on span "Portal de reservas" at bounding box center [85, 390] width 98 height 23
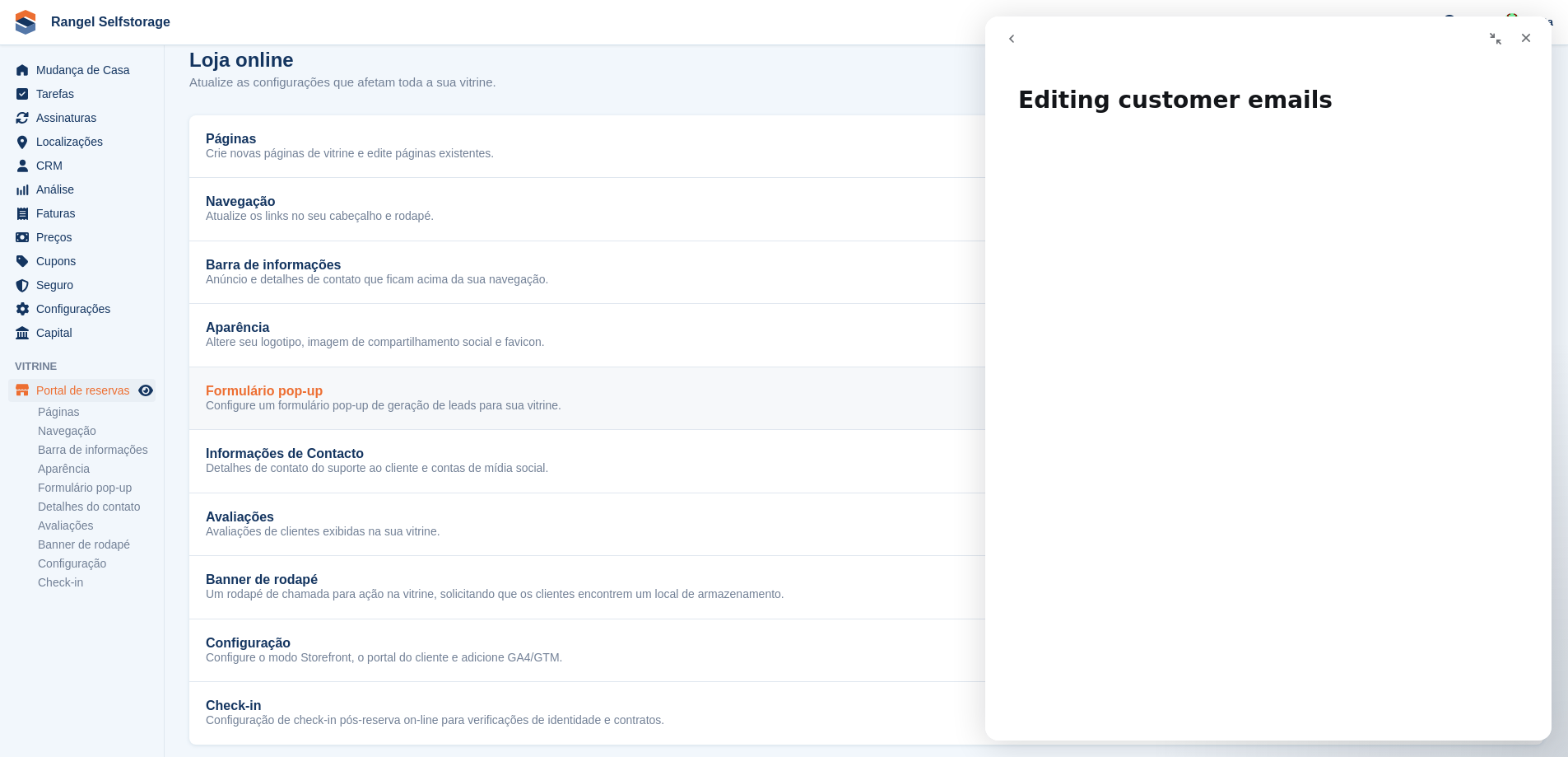
scroll to position [35, 0]
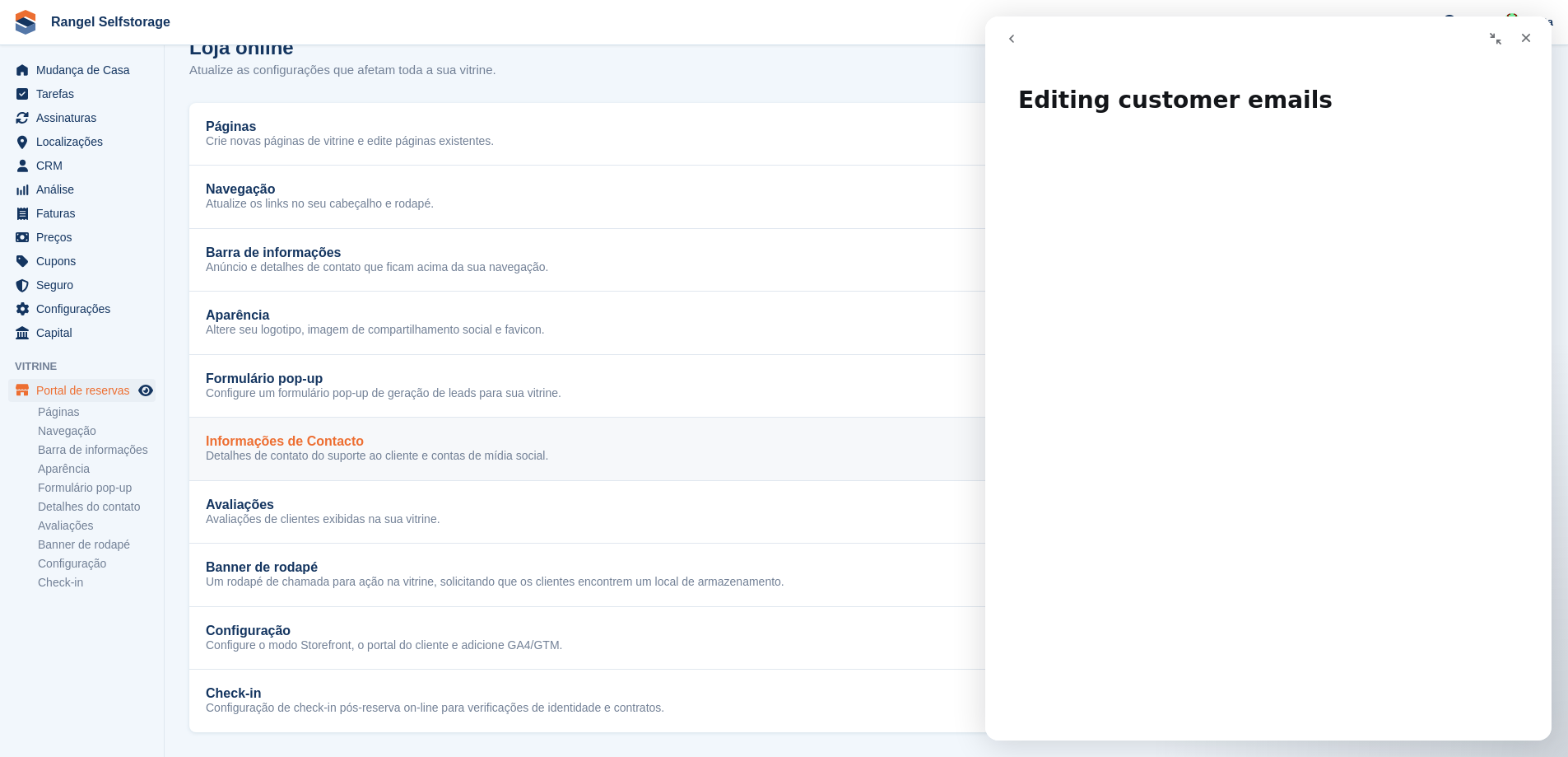
click at [357, 462] on p "Detalhes de contato do suporte ao cliente e contas de mídia social." at bounding box center [376, 456] width 342 height 15
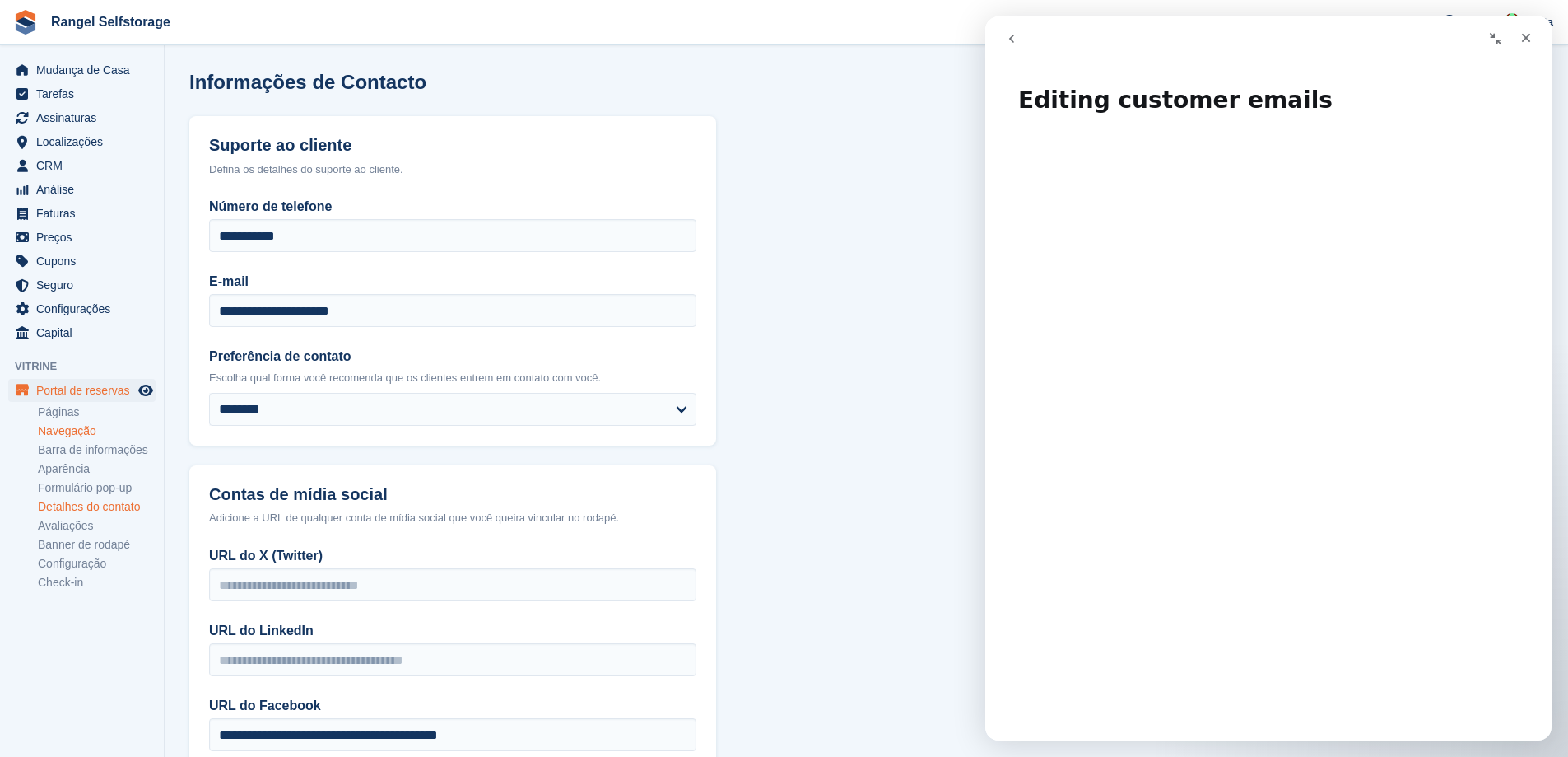
click at [73, 432] on link "Navegação" at bounding box center [96, 431] width 118 height 16
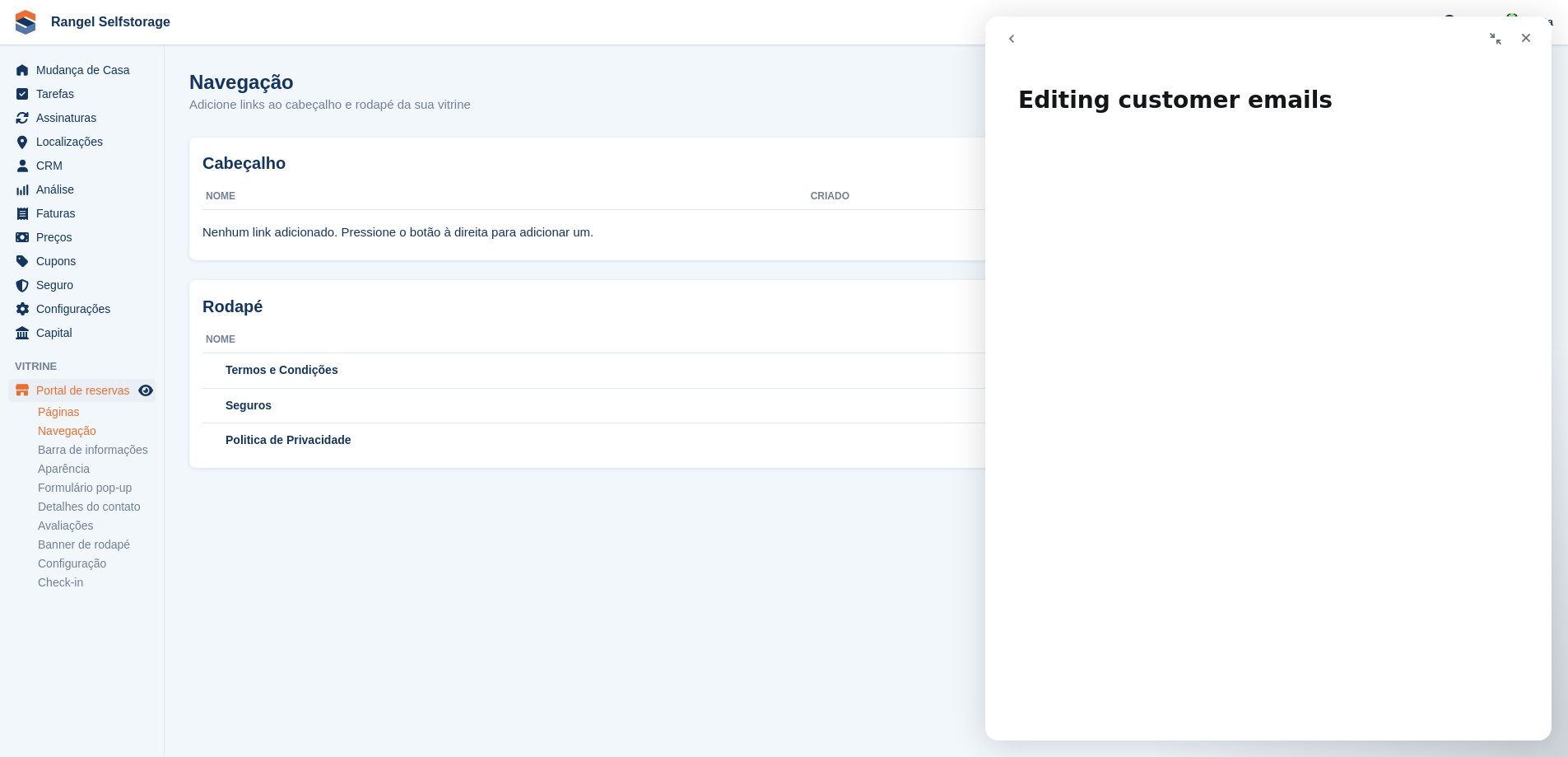
click at [67, 416] on link "Páginas" at bounding box center [96, 412] width 118 height 16
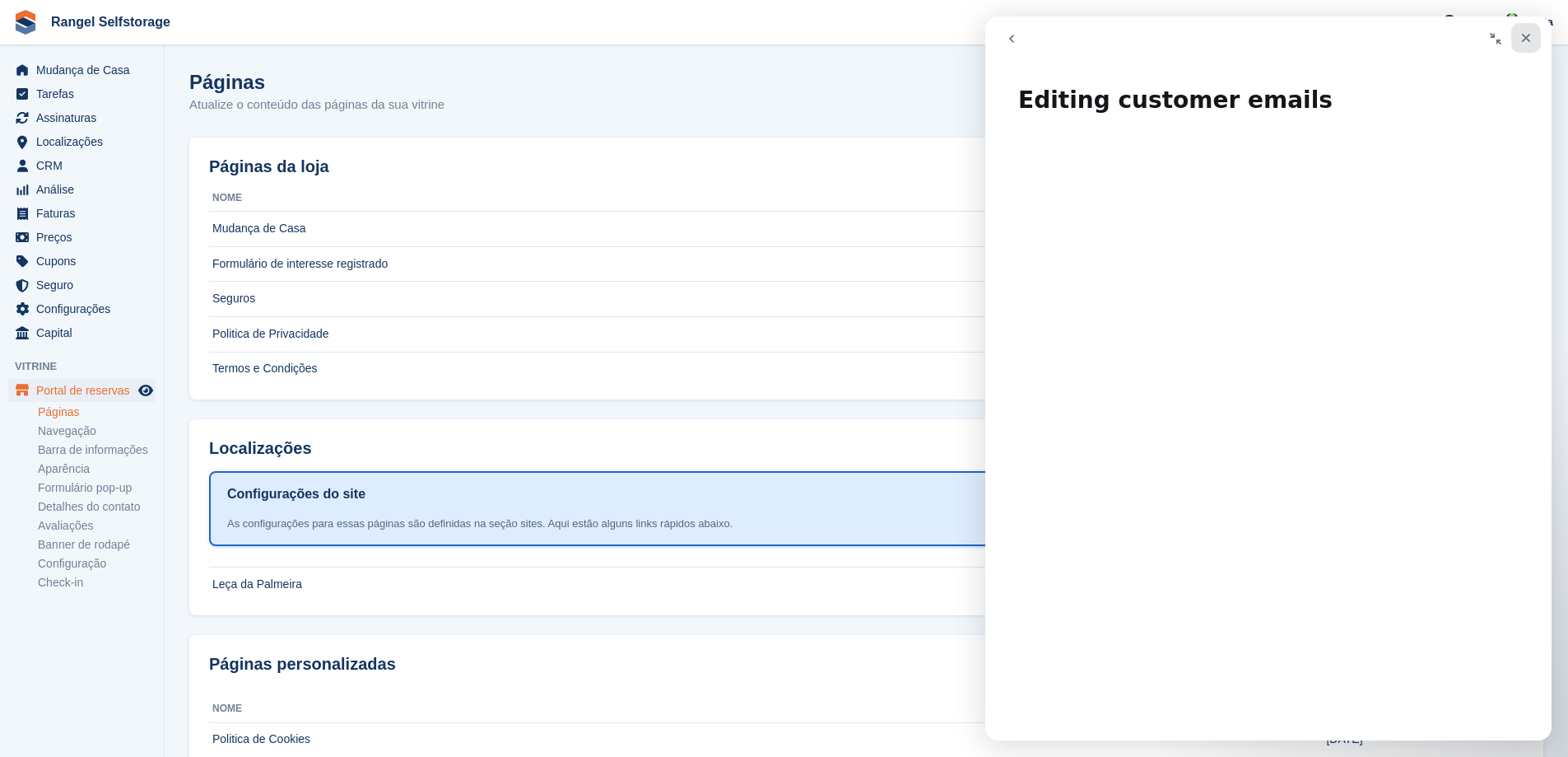
click at [1529, 37] on icon "Fechar" at bounding box center [1526, 37] width 13 height 13
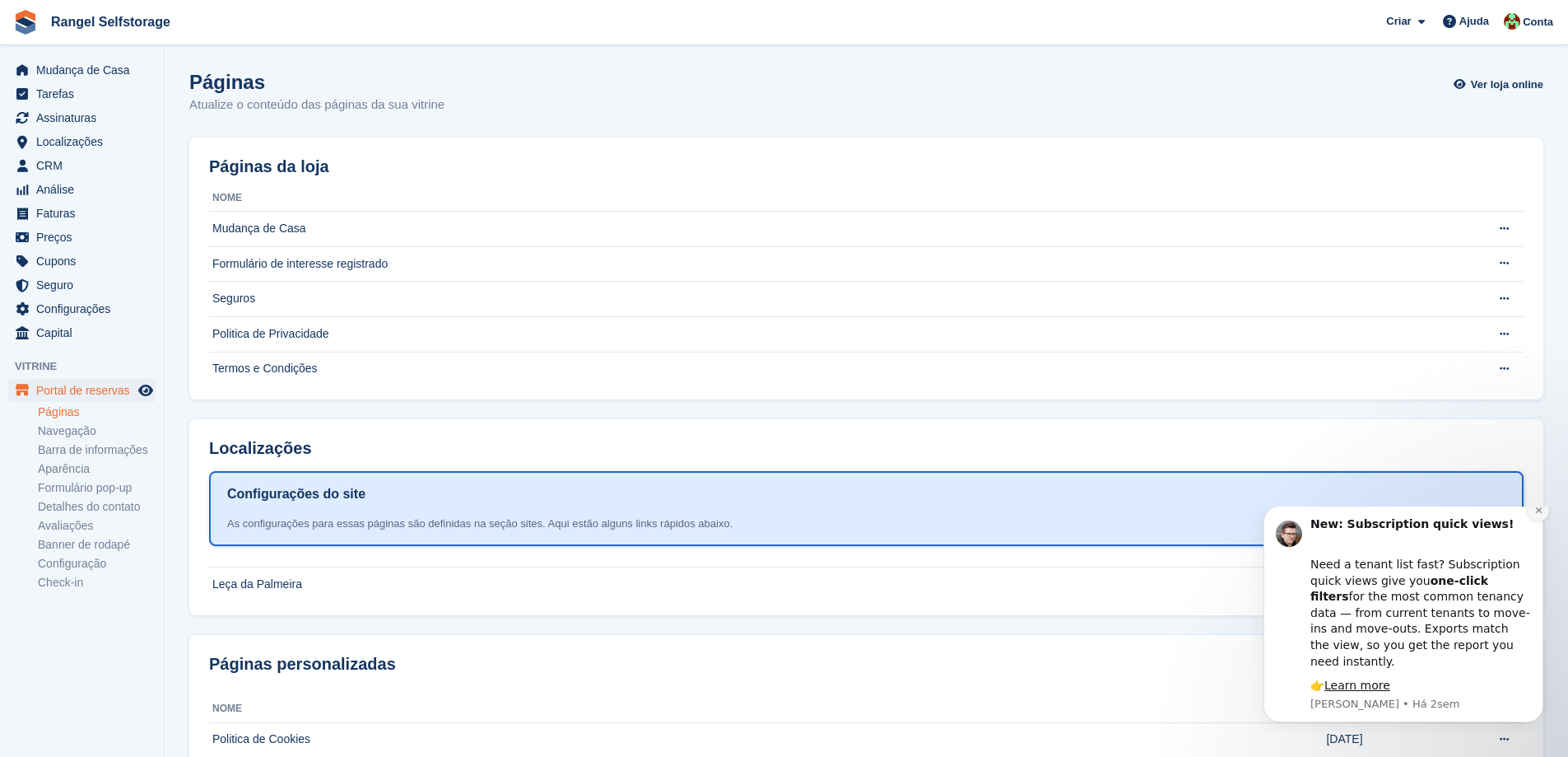
click at [1535, 515] on icon "Dismiss notification" at bounding box center [1539, 510] width 9 height 9
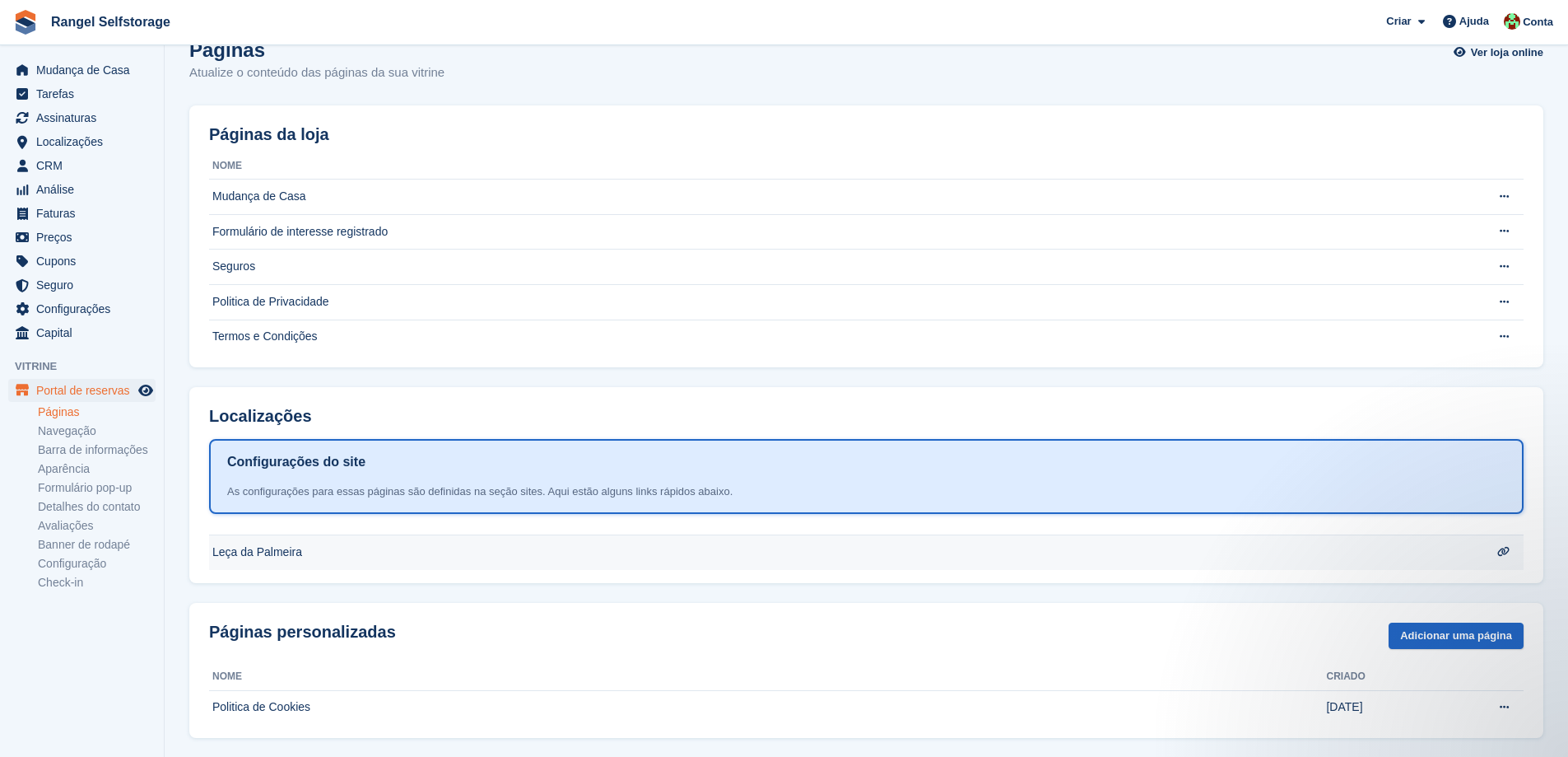
scroll to position [48, 0]
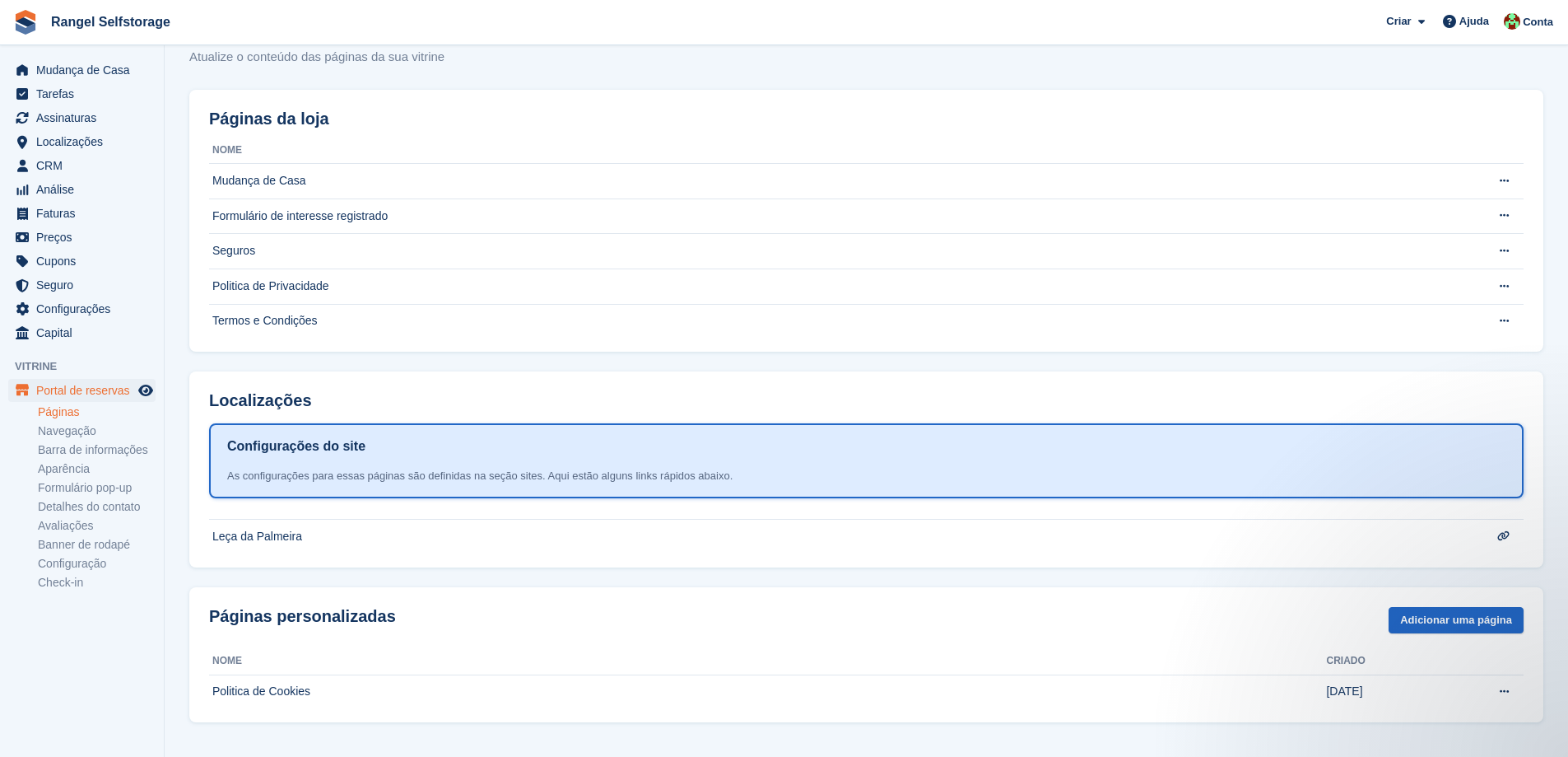
click at [378, 472] on div "As configurações para essas páginas são definidas na seção sites. Aqui estão al…" at bounding box center [867, 476] width 1279 height 17
click at [440, 536] on td "Leça da Palmeira" at bounding box center [834, 537] width 1249 height 35
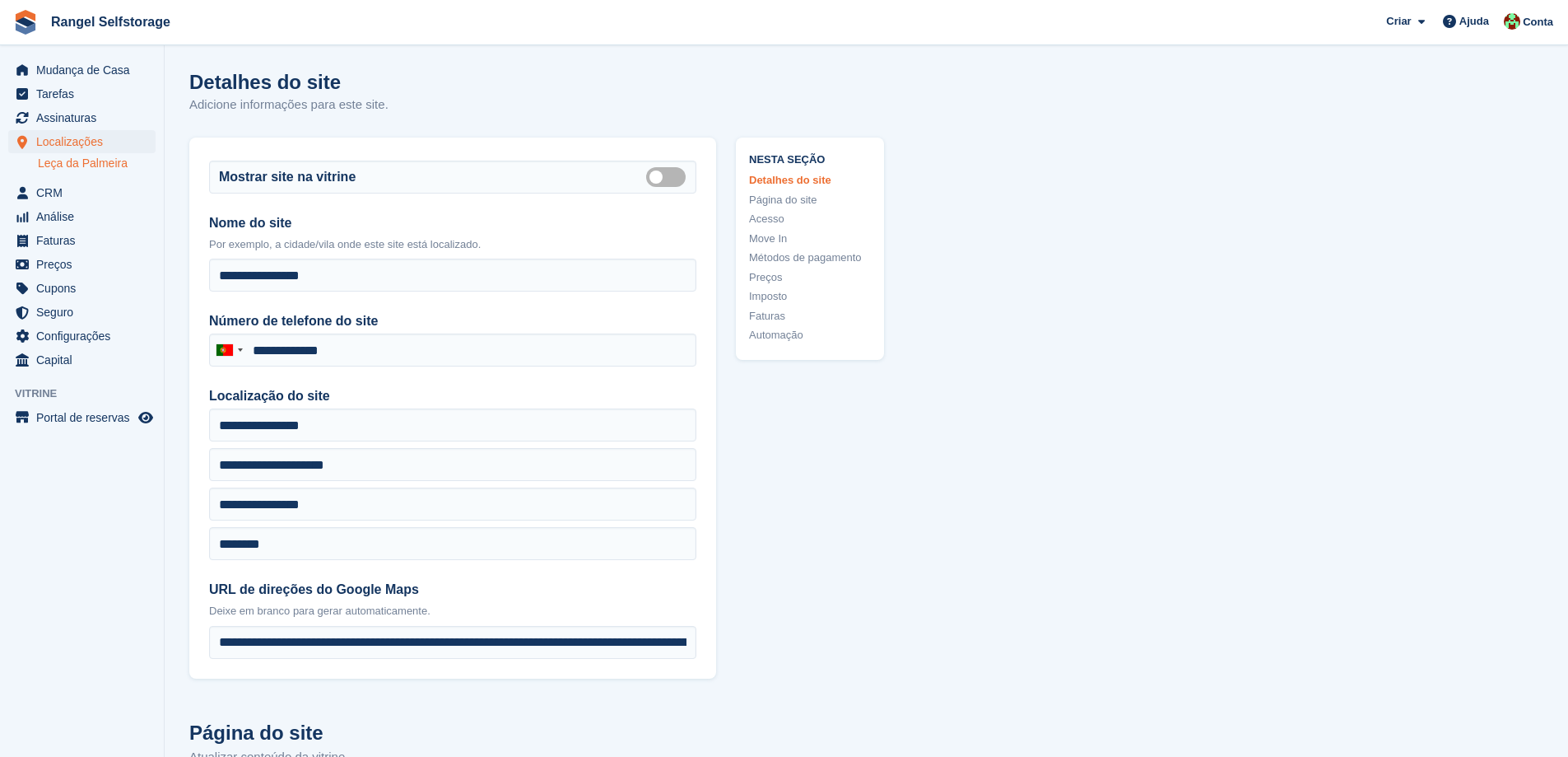
type input "**********"
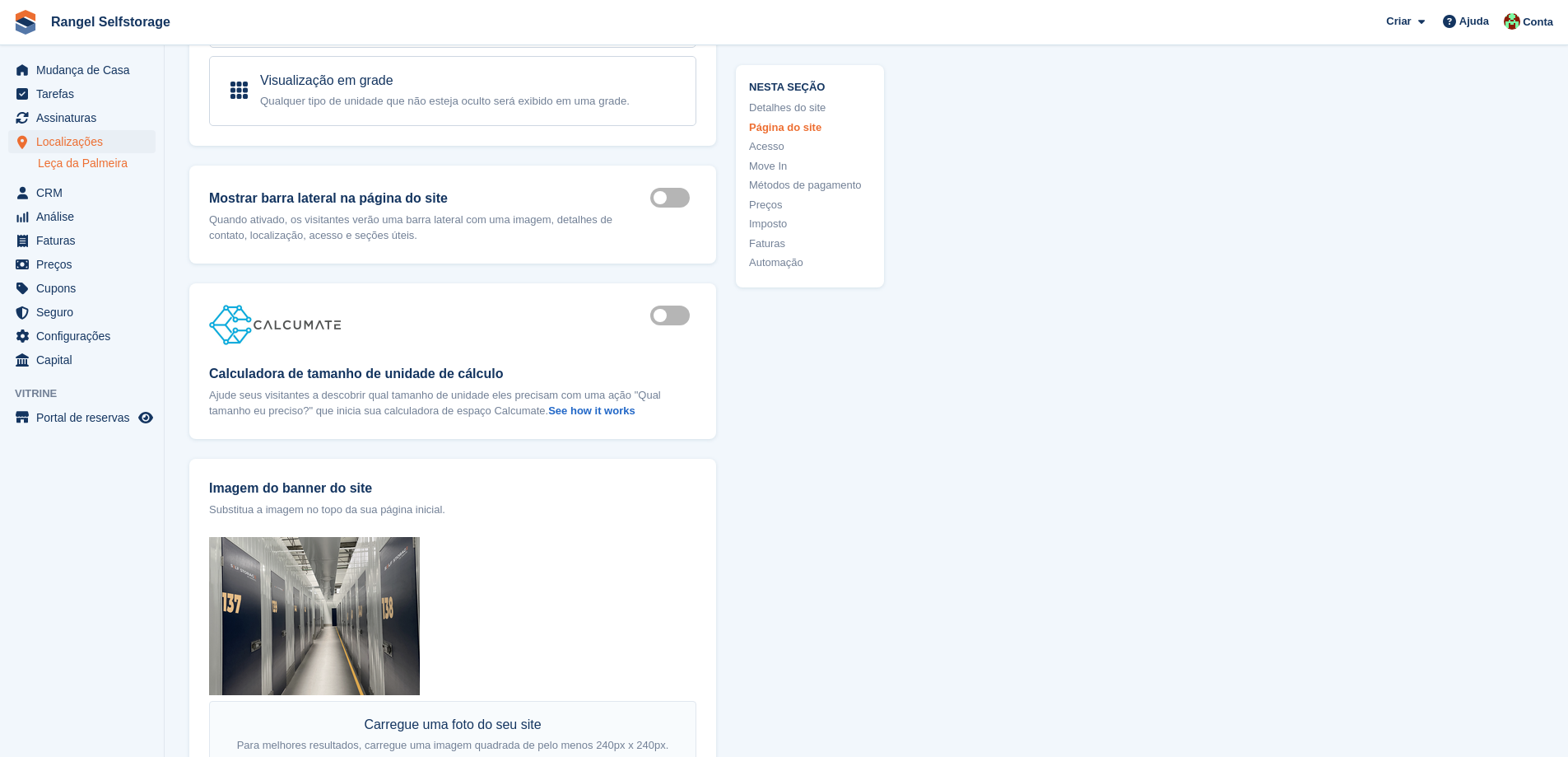
scroll to position [1482, 0]
click at [586, 403] on strong "See how it works" at bounding box center [591, 409] width 86 height 12
